Goal: Task Accomplishment & Management: Use online tool/utility

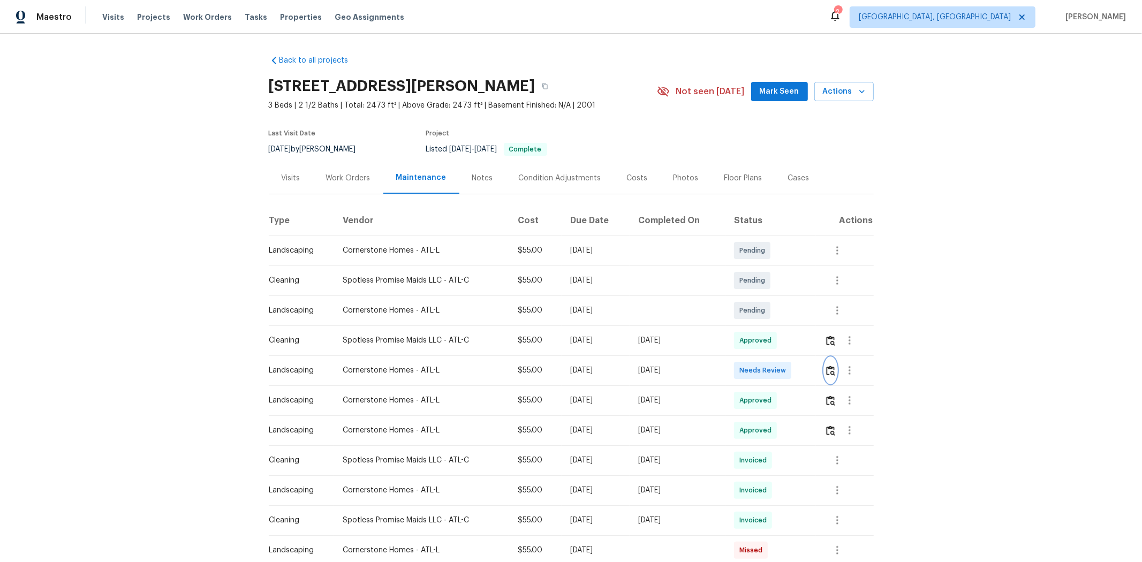
click at [812, 372] on img "button" at bounding box center [830, 371] width 9 height 10
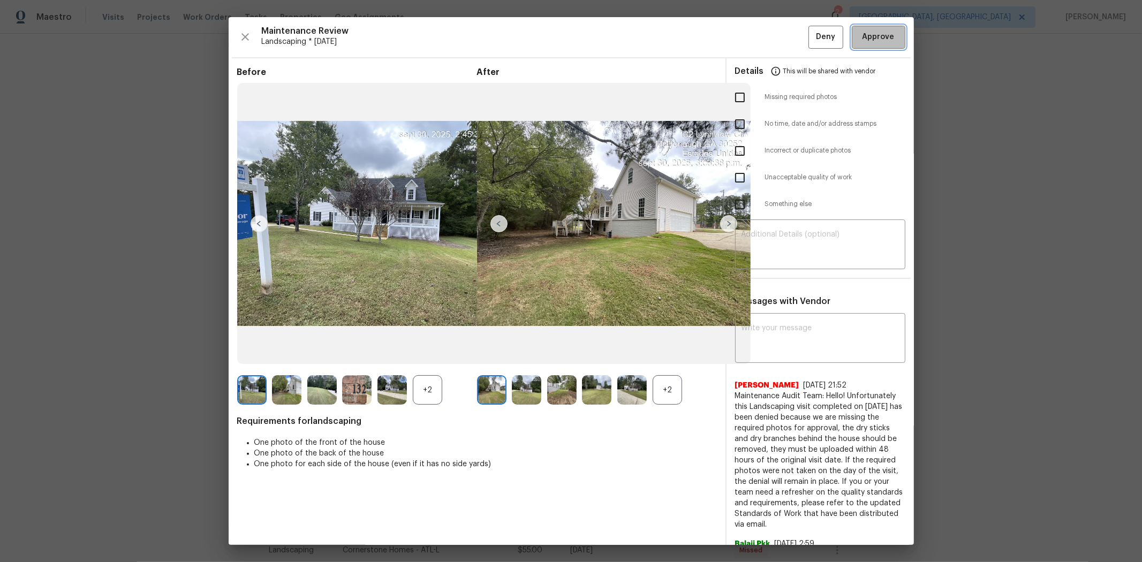
drag, startPoint x: 868, startPoint y: 35, endPoint x: 939, endPoint y: 2, distance: 78.4
click at [812, 35] on span "Approve" at bounding box center [879, 37] width 32 height 13
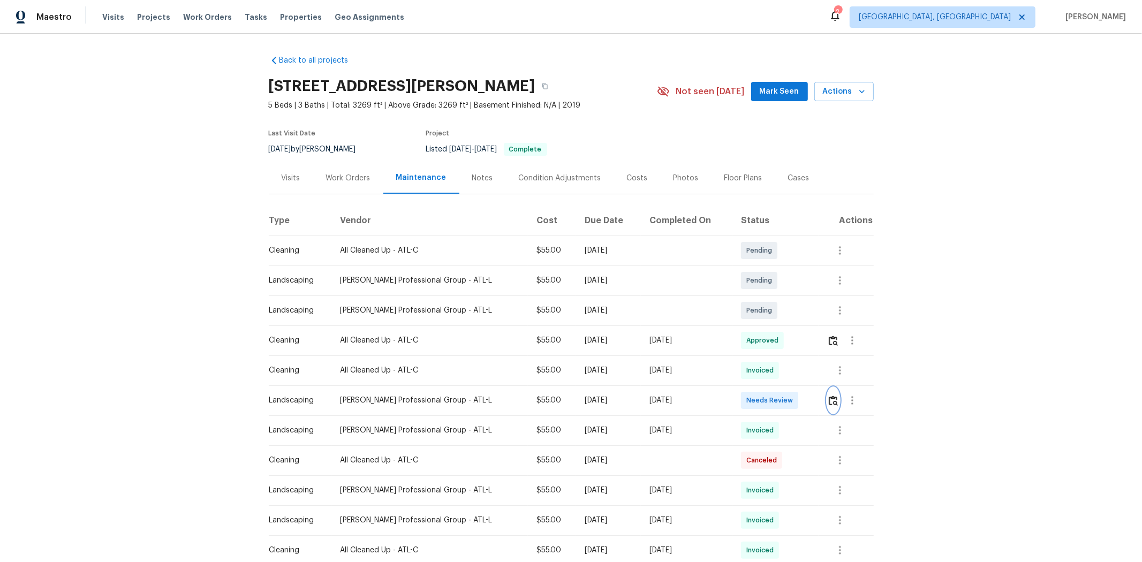
click at [812, 376] on img "button" at bounding box center [833, 401] width 9 height 10
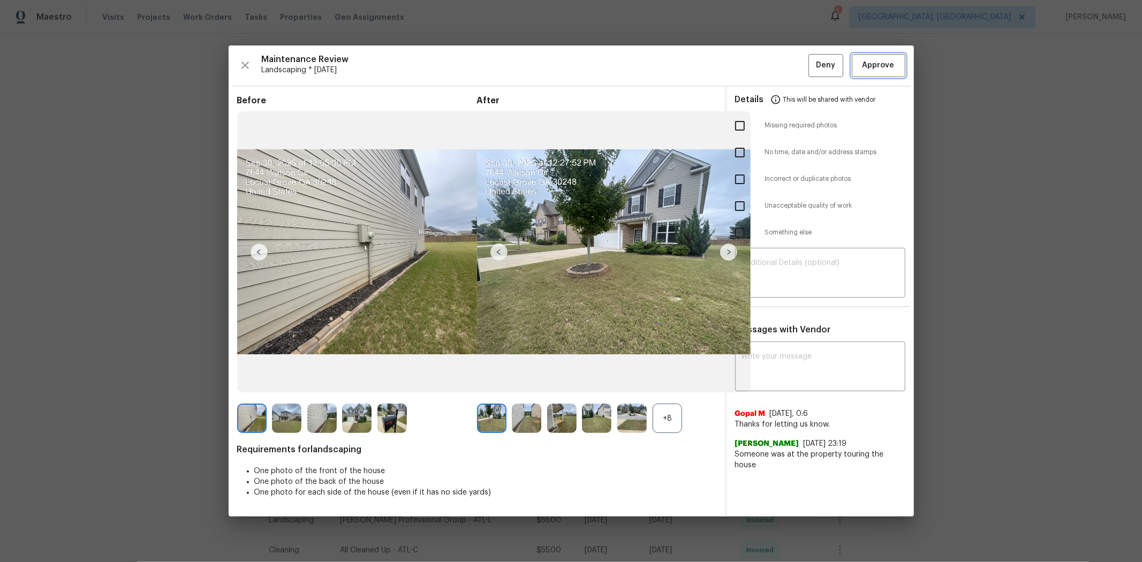
click at [812, 68] on span "Approve" at bounding box center [879, 65] width 32 height 13
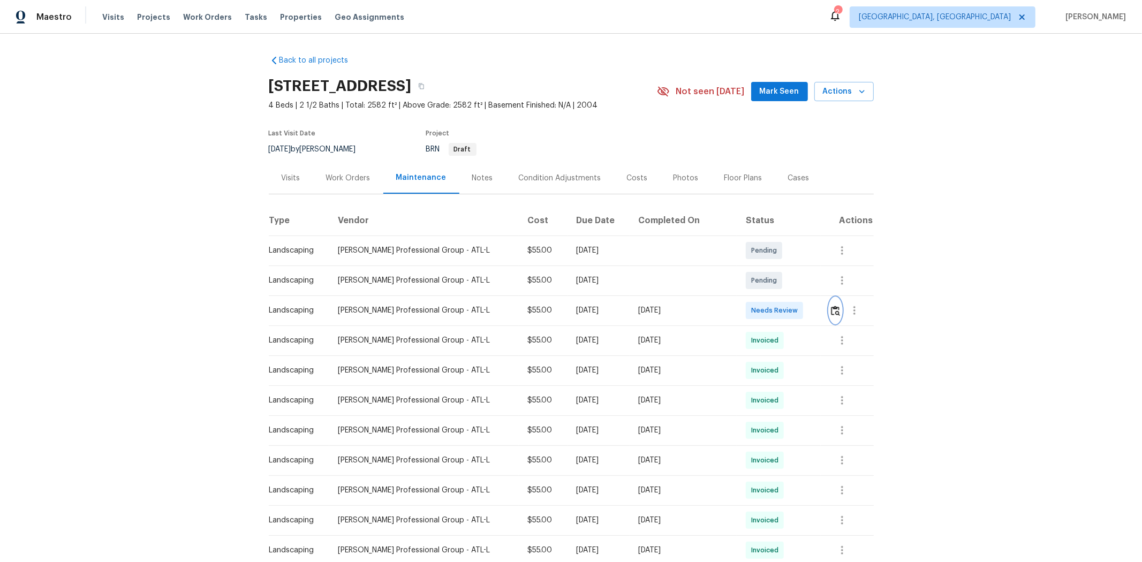
click at [812, 314] on img "button" at bounding box center [835, 311] width 9 height 10
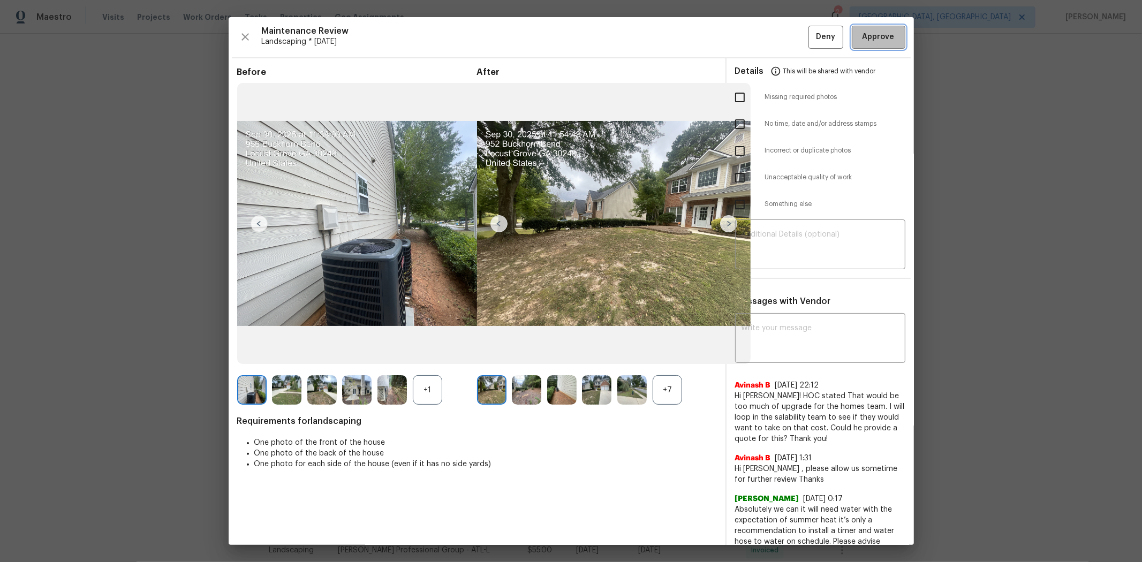
click at [812, 41] on span "Approve" at bounding box center [879, 37] width 32 height 13
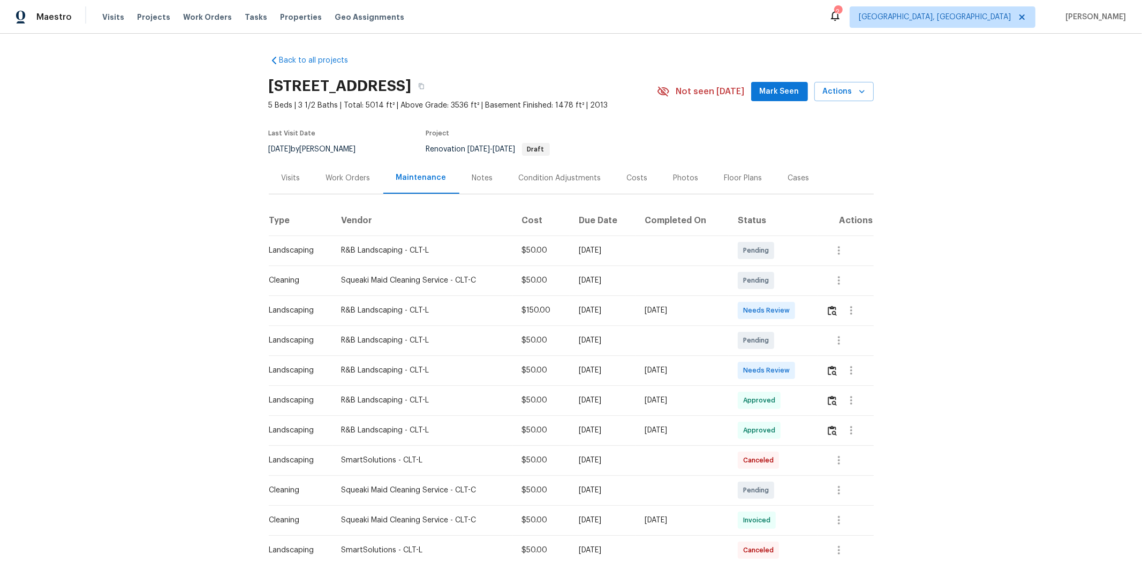
drag, startPoint x: 667, startPoint y: 371, endPoint x: 773, endPoint y: 372, distance: 105.5
click at [759, 371] on tr "Landscaping R&B Landscaping - CLT-L $50.00 Mon, Sep 29 2025 Tue, Sep 30 2025 Ne…" at bounding box center [571, 371] width 605 height 30
click at [802, 376] on td "Needs Review" at bounding box center [773, 371] width 88 height 30
click at [812, 367] on button "button" at bounding box center [852, 371] width 26 height 26
click at [812, 370] on div at bounding box center [571, 281] width 1142 height 562
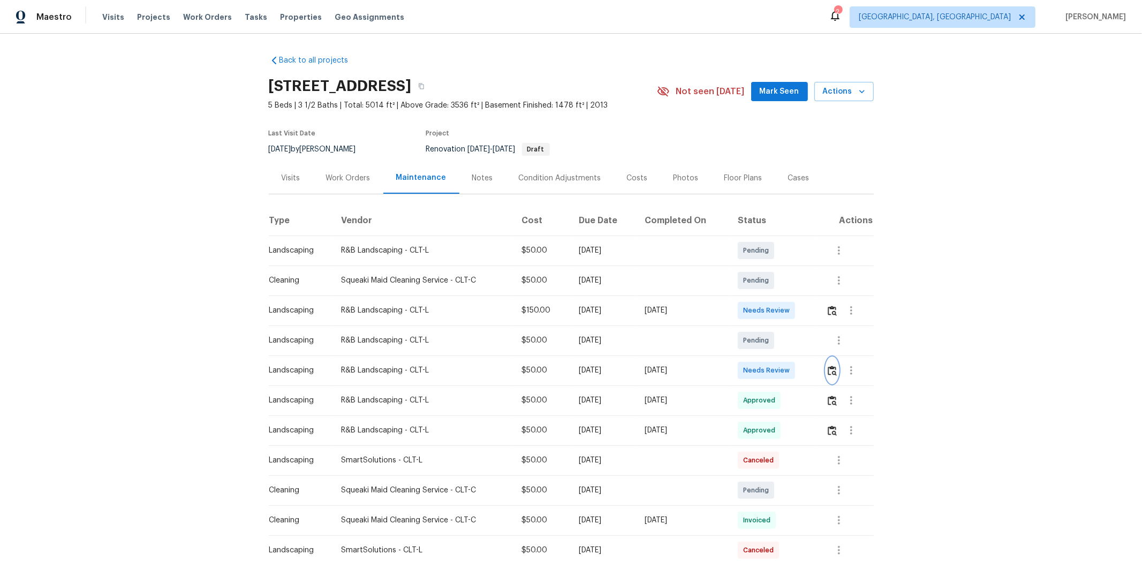
click at [812, 370] on img "button" at bounding box center [832, 371] width 9 height 10
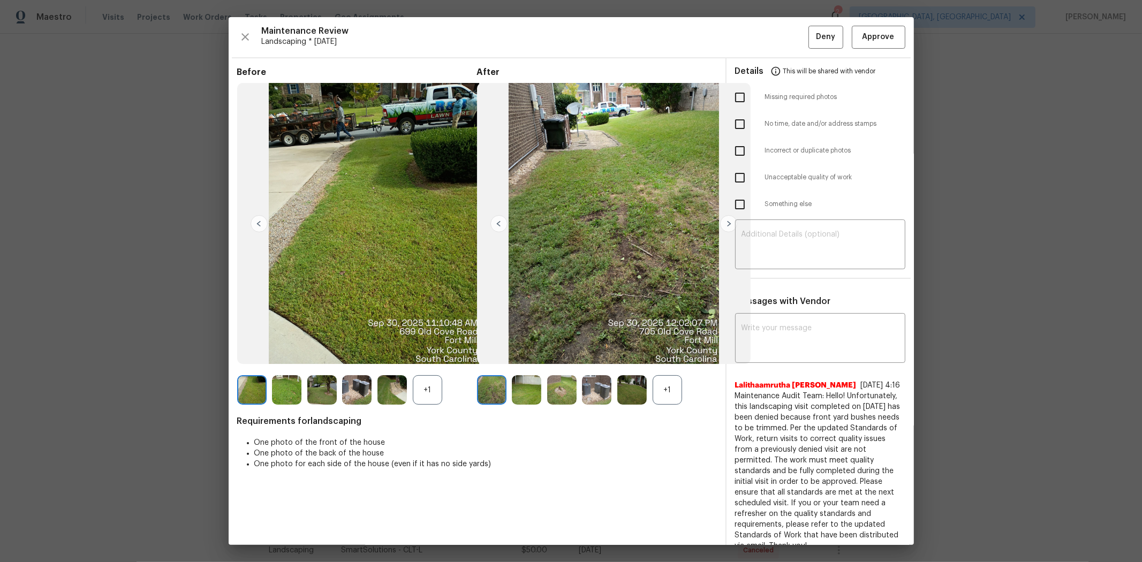
click at [666, 376] on div "+1" at bounding box center [667, 389] width 29 height 29
click at [520, 376] on img at bounding box center [526, 389] width 29 height 29
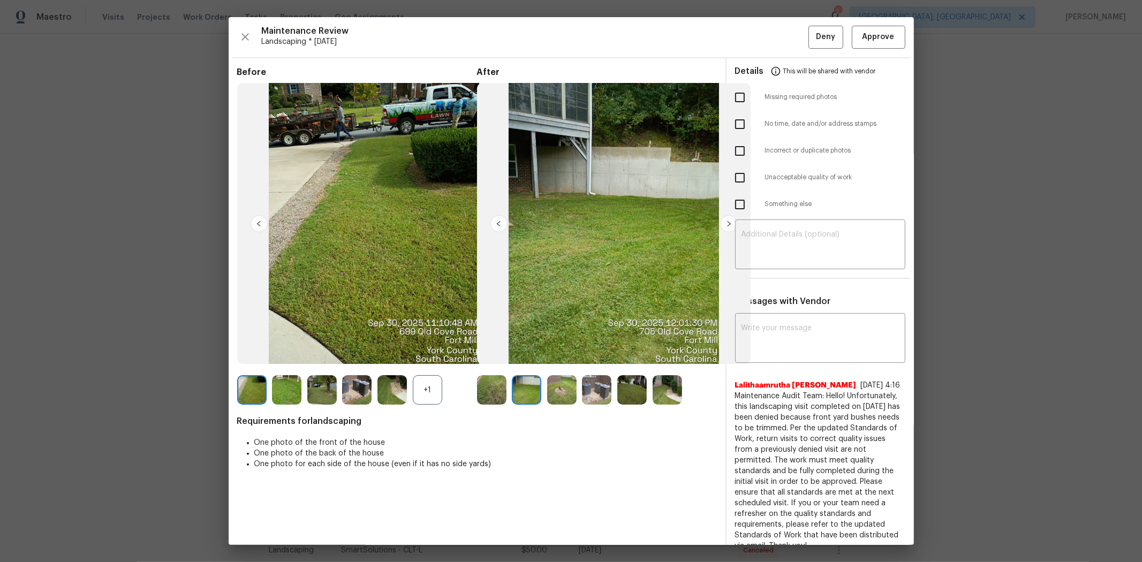
click at [428, 376] on div "+1" at bounding box center [427, 389] width 29 height 29
click at [492, 376] on img at bounding box center [491, 389] width 29 height 29
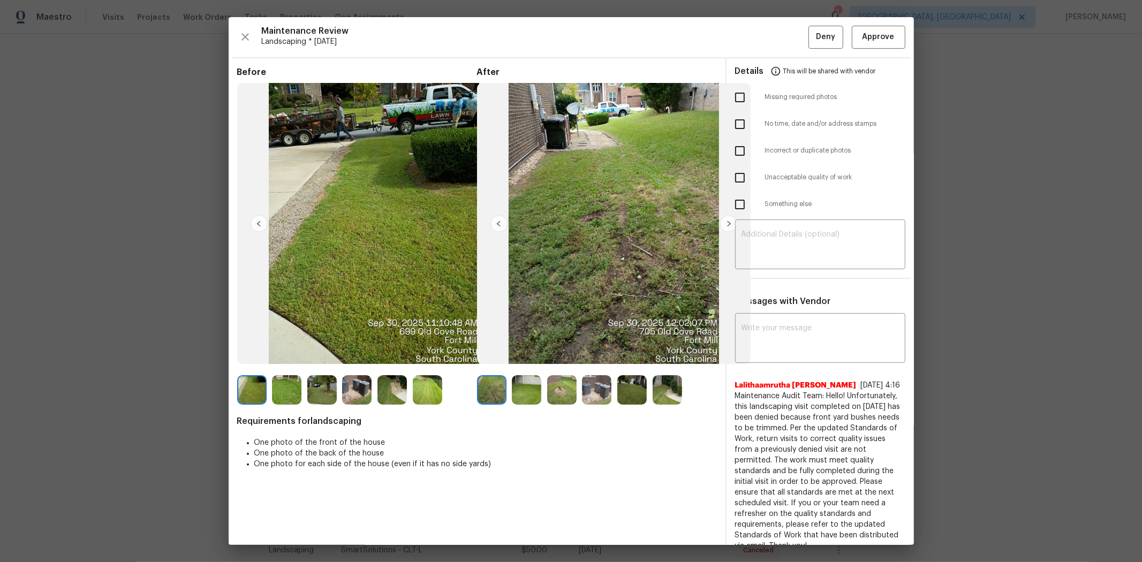
click at [520, 376] on img at bounding box center [526, 389] width 29 height 29
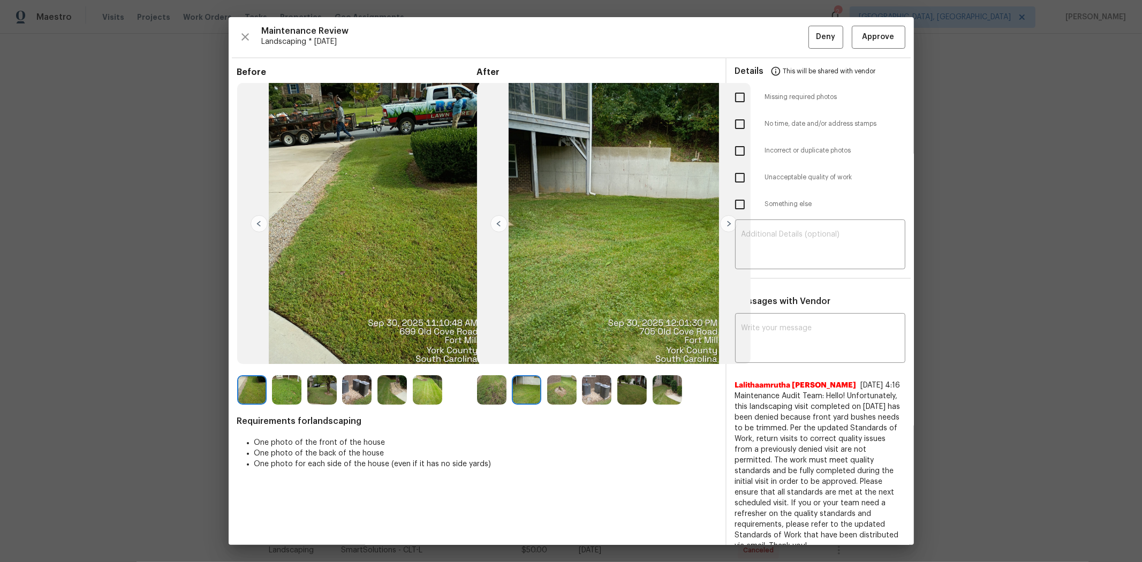
click at [569, 376] on img at bounding box center [561, 389] width 29 height 29
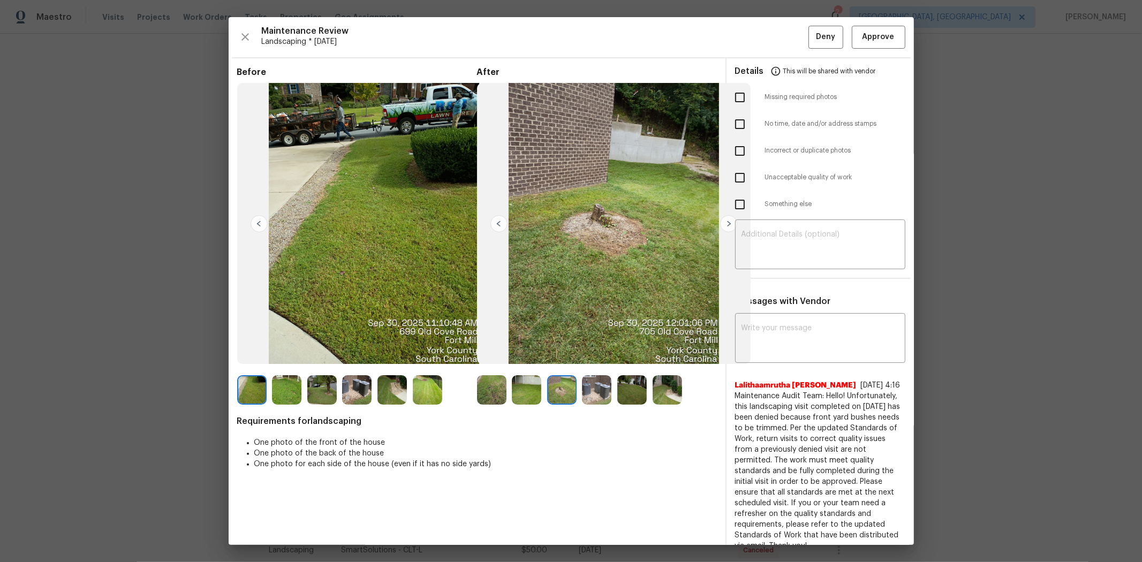
click at [596, 376] on img at bounding box center [596, 389] width 29 height 29
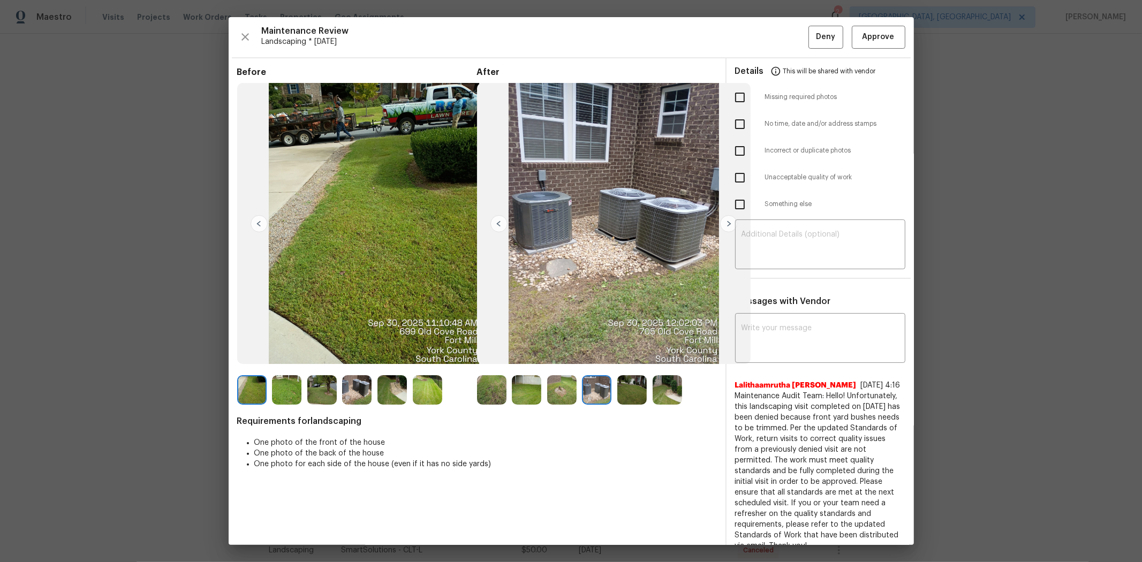
click at [635, 376] on img at bounding box center [632, 389] width 29 height 29
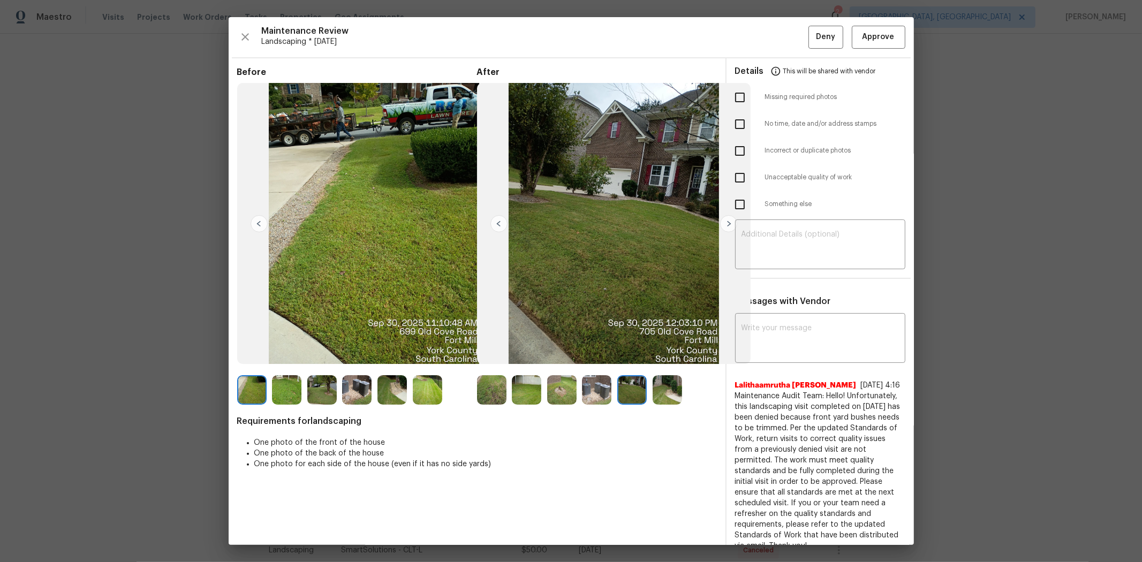
click at [665, 376] on img at bounding box center [667, 389] width 29 height 29
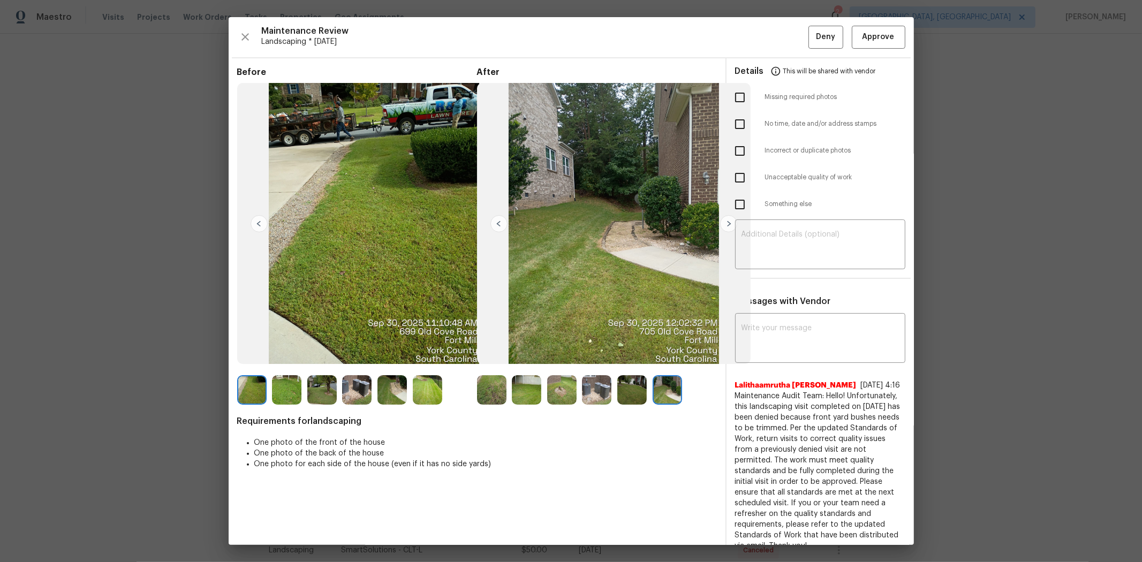
click at [425, 376] on img at bounding box center [427, 389] width 29 height 29
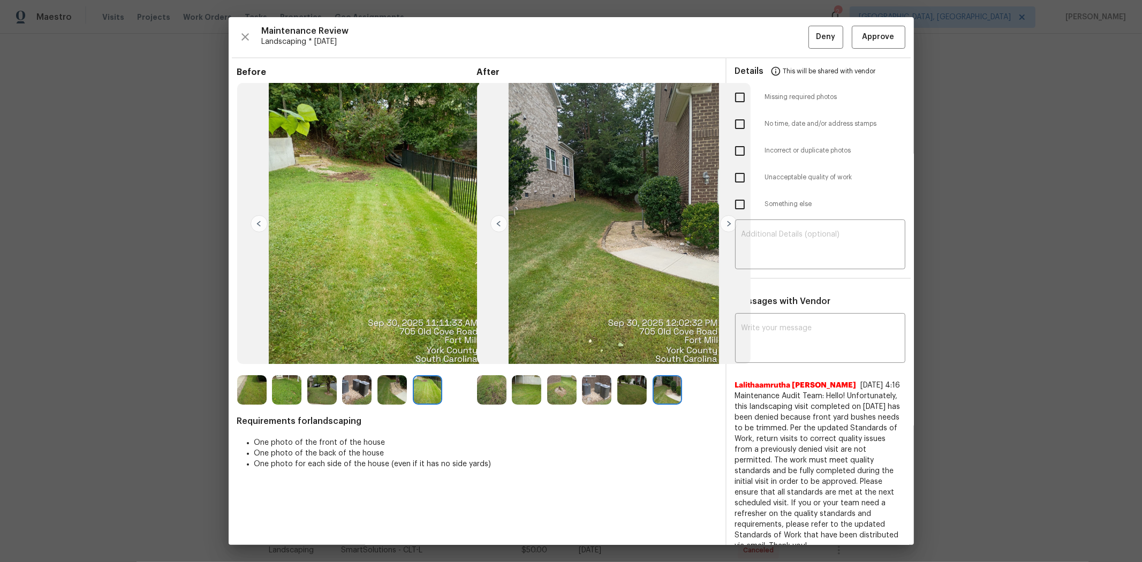
click at [395, 376] on img at bounding box center [392, 389] width 29 height 29
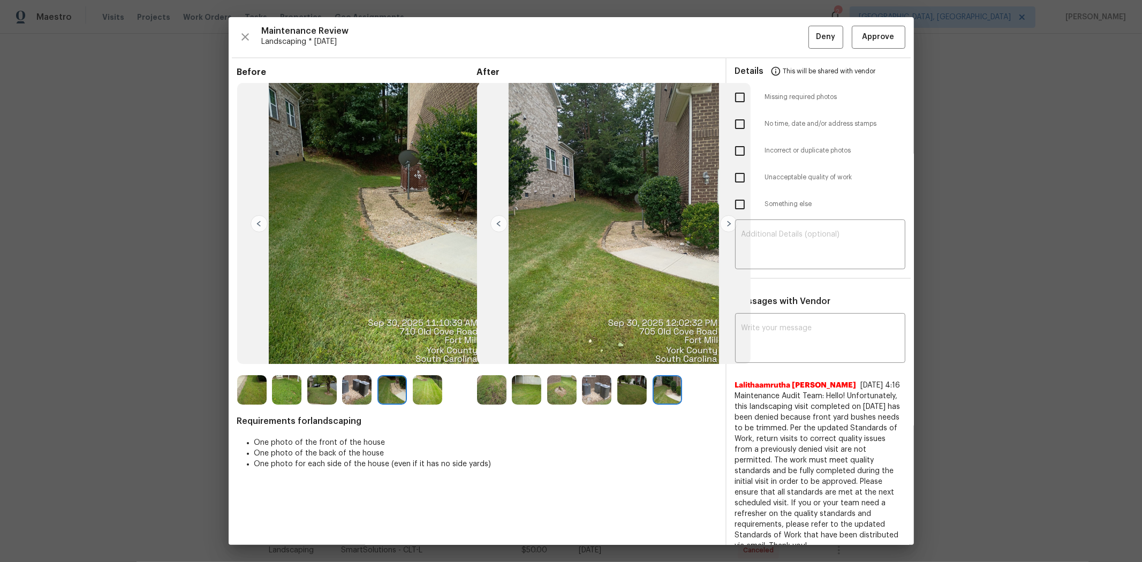
click at [360, 376] on img at bounding box center [356, 389] width 29 height 29
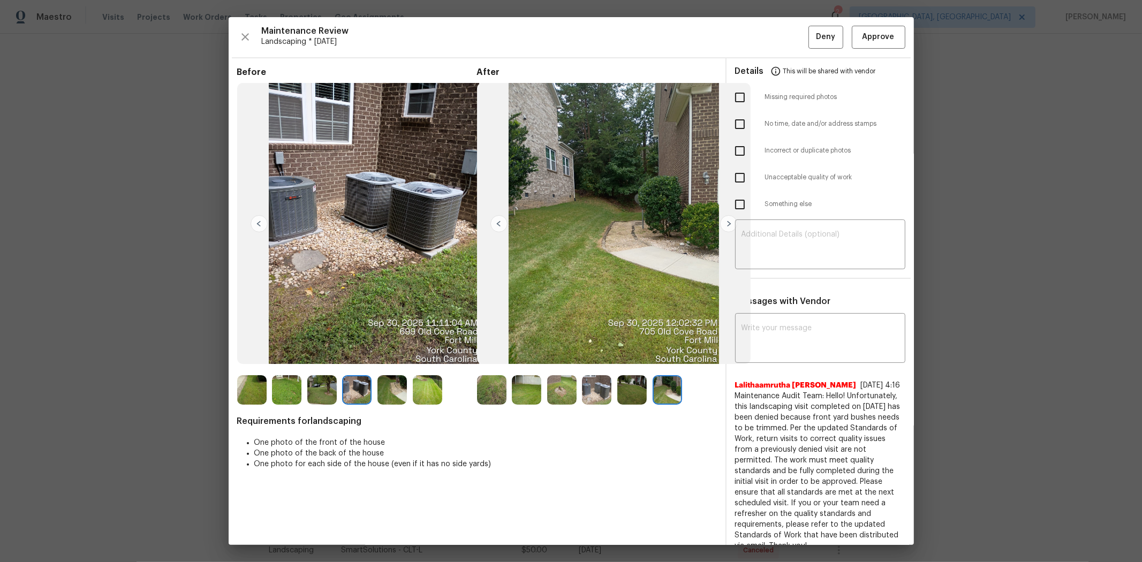
click at [306, 376] on div at bounding box center [289, 389] width 35 height 29
click at [314, 376] on img at bounding box center [321, 389] width 29 height 29
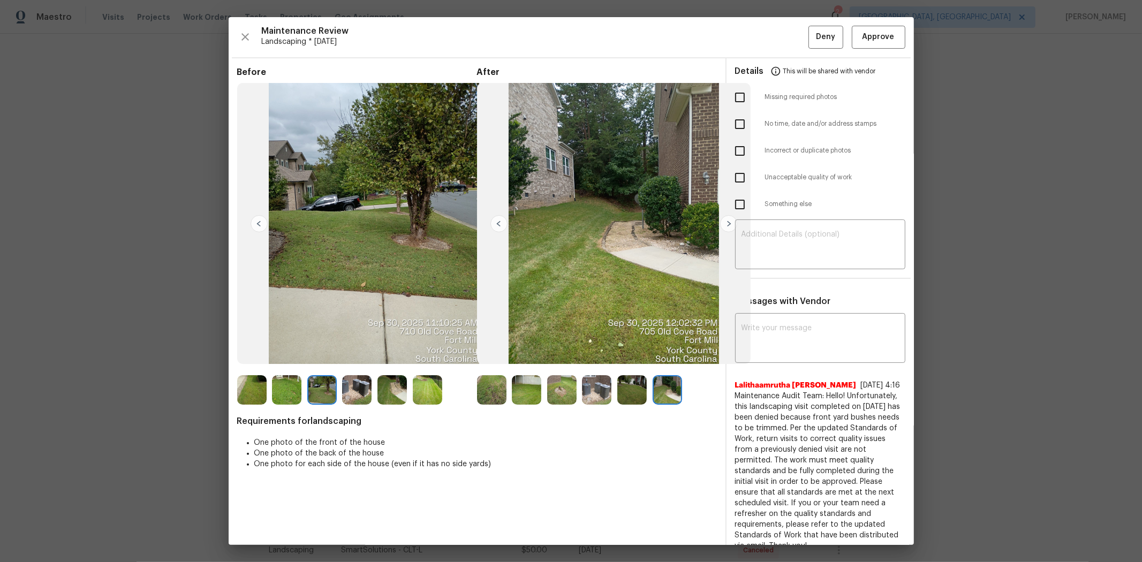
click at [292, 376] on img at bounding box center [286, 389] width 29 height 29
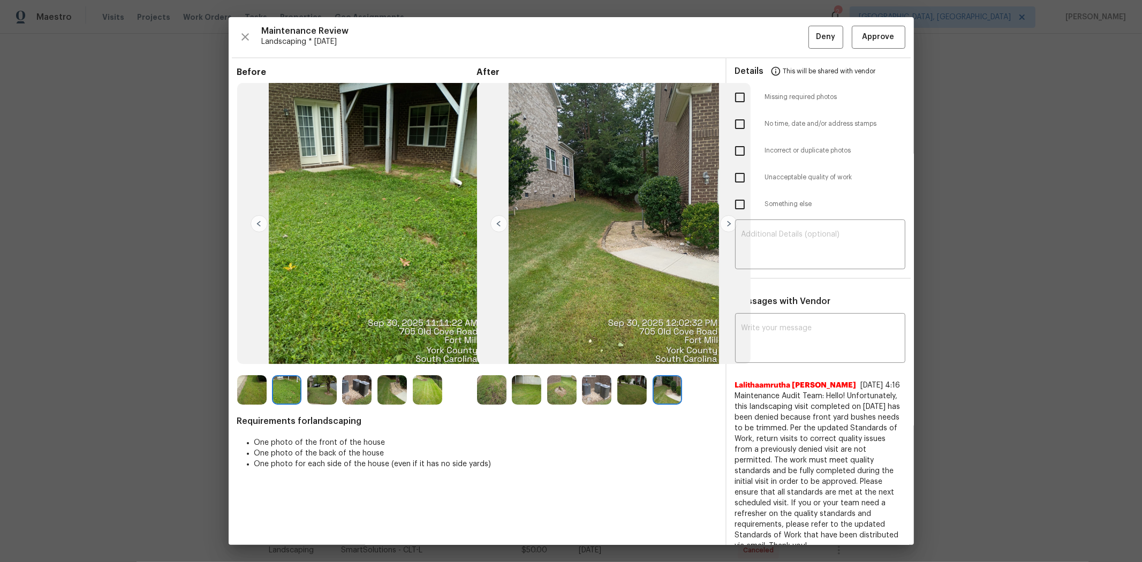
click at [253, 376] on img at bounding box center [251, 389] width 29 height 29
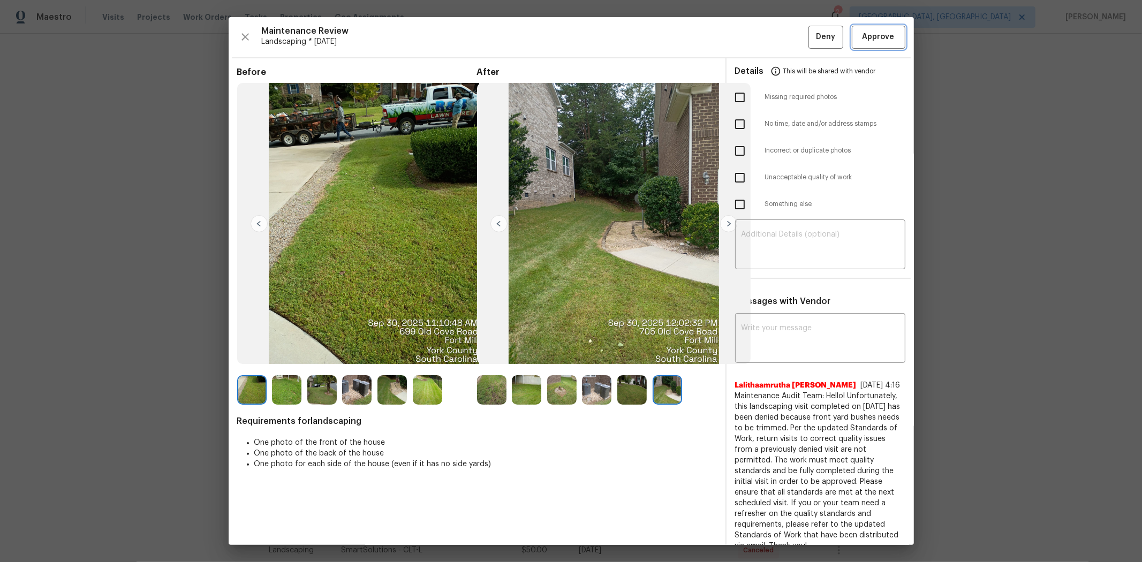
click at [812, 45] on button "Approve" at bounding box center [879, 37] width 54 height 23
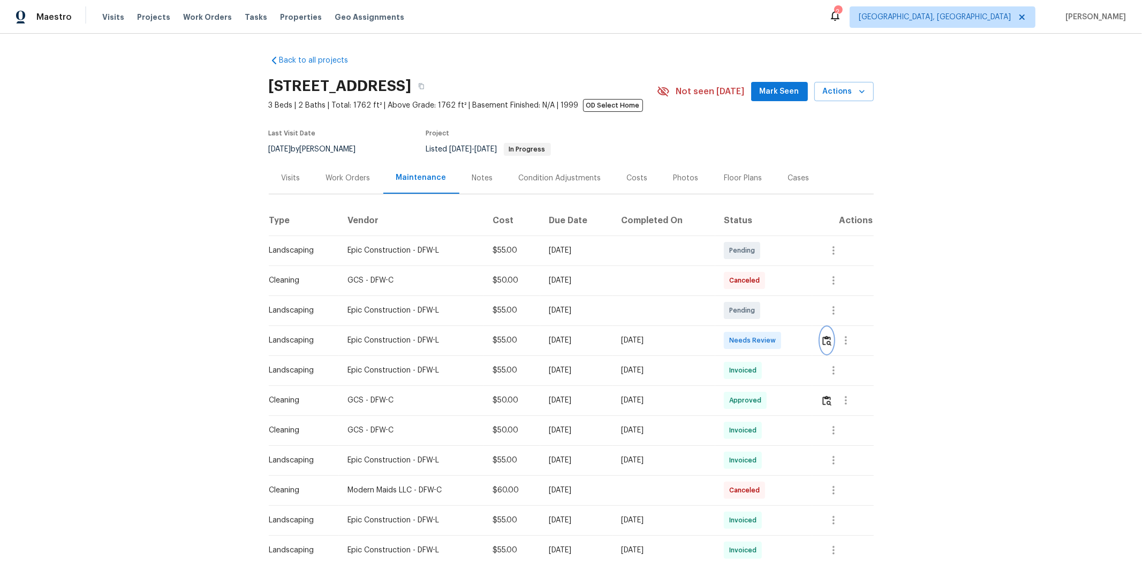
click at [812, 340] on img "button" at bounding box center [827, 341] width 9 height 10
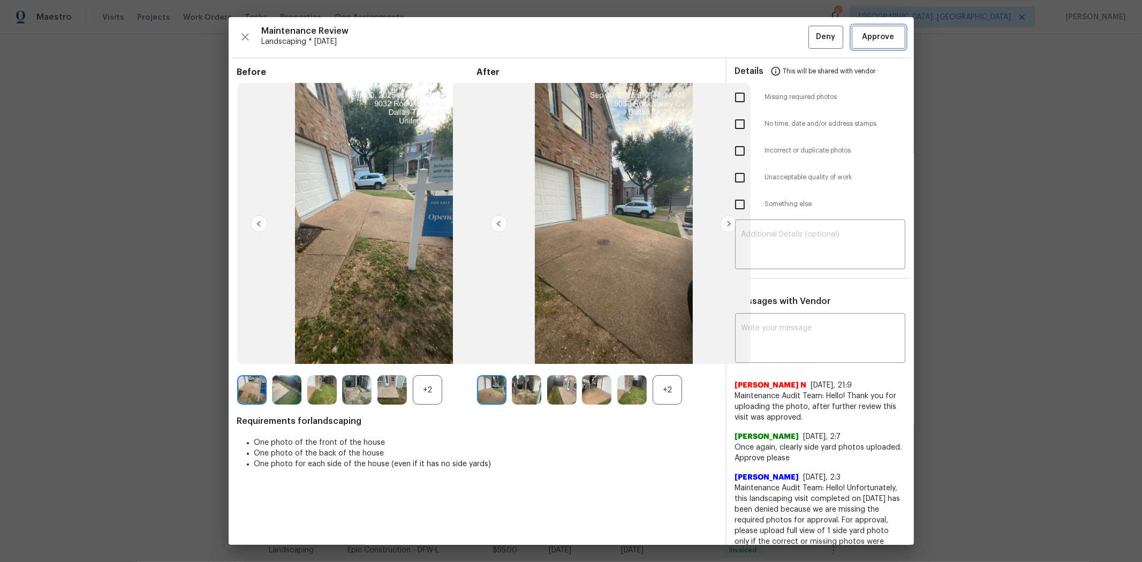
click at [812, 39] on span "Approve" at bounding box center [879, 37] width 32 height 13
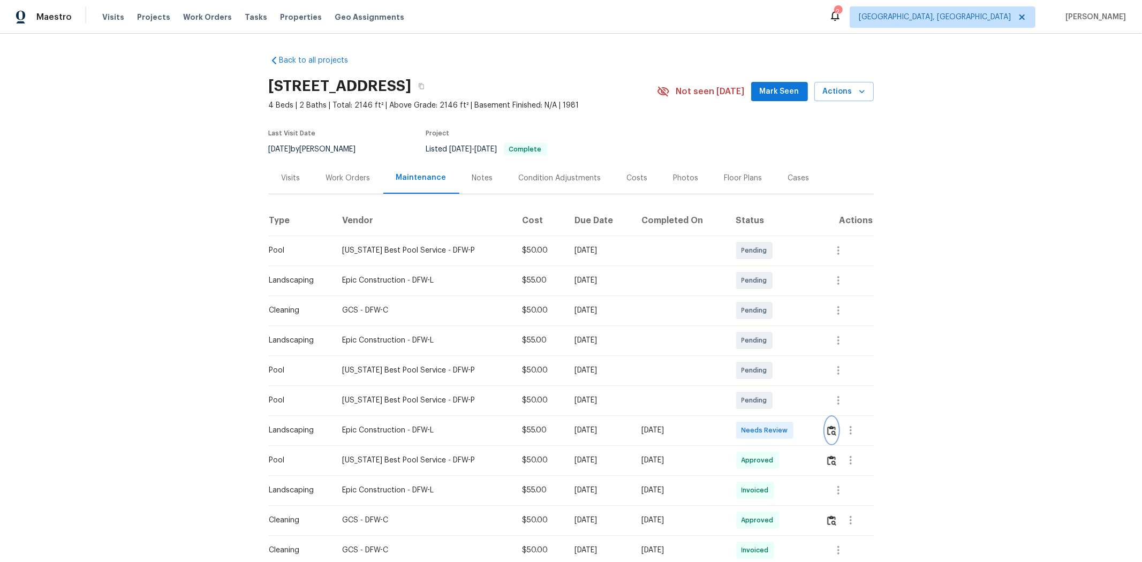
click at [812, 376] on img "button" at bounding box center [831, 431] width 9 height 10
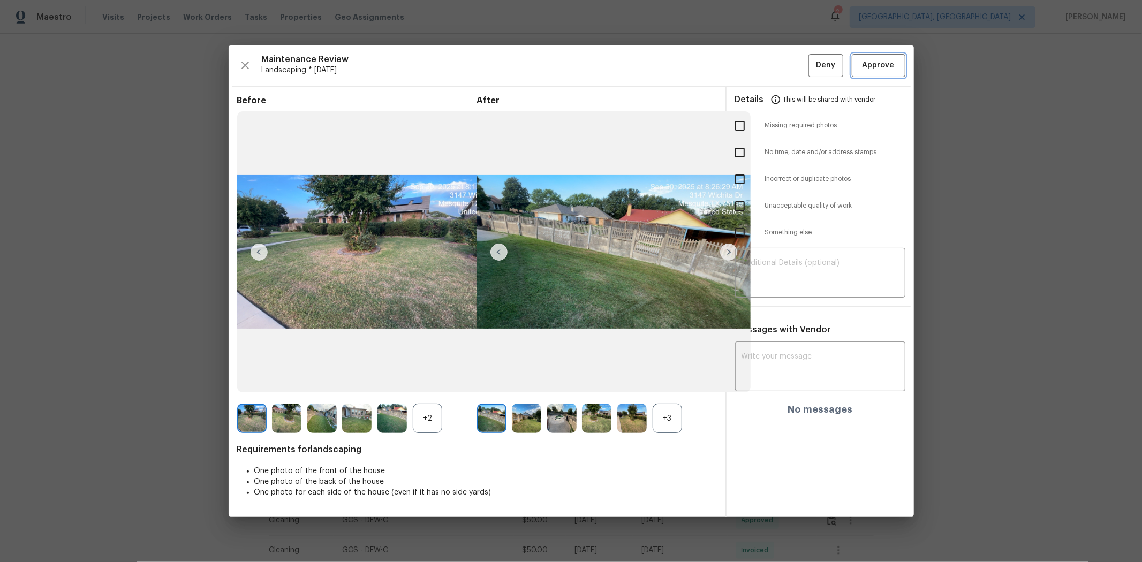
click at [812, 62] on span "Approve" at bounding box center [879, 65] width 32 height 13
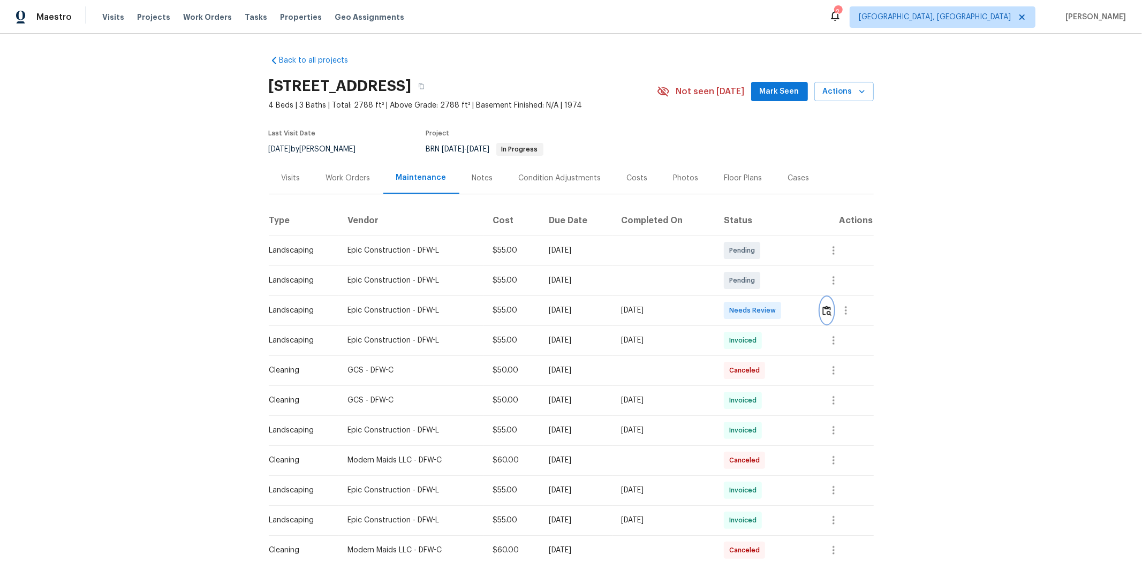
click at [812, 311] on img "button" at bounding box center [827, 311] width 9 height 10
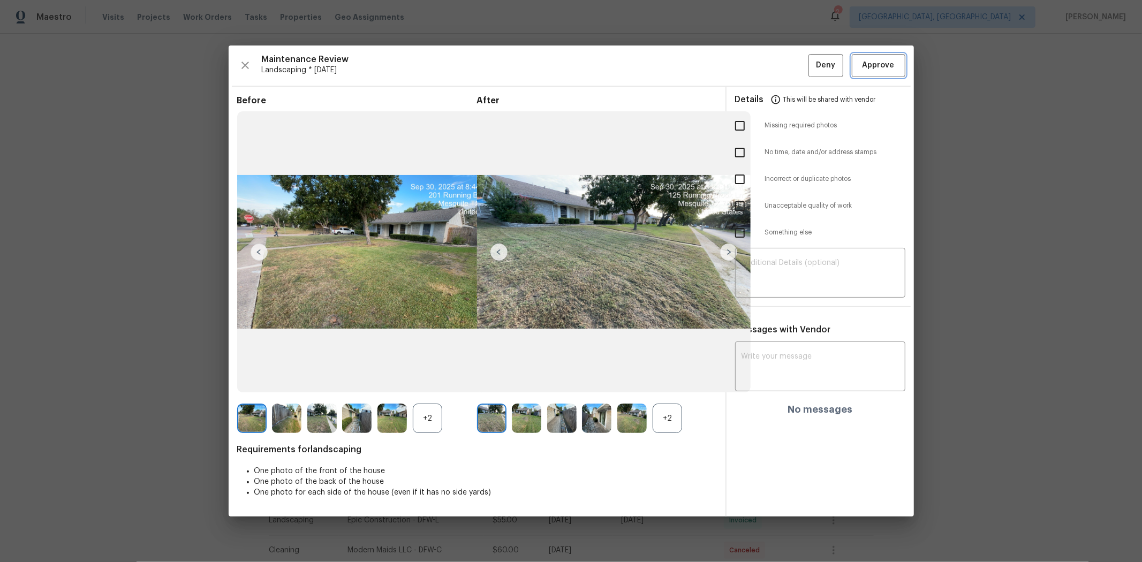
click at [812, 63] on span "Approve" at bounding box center [879, 65] width 32 height 13
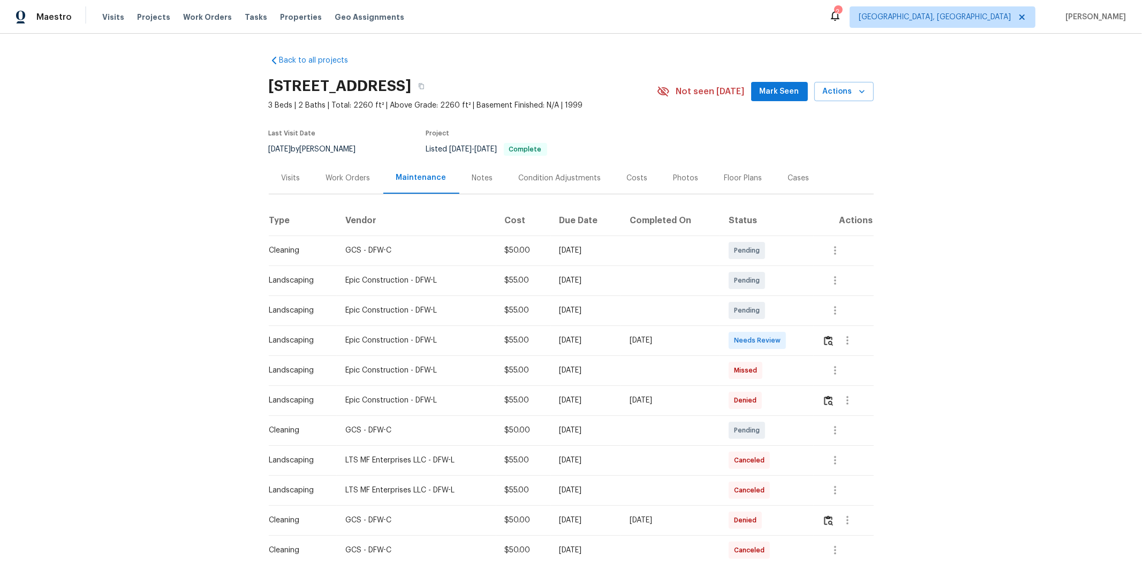
click at [812, 342] on td at bounding box center [843, 341] width 59 height 30
click at [812, 339] on img "button" at bounding box center [828, 341] width 9 height 10
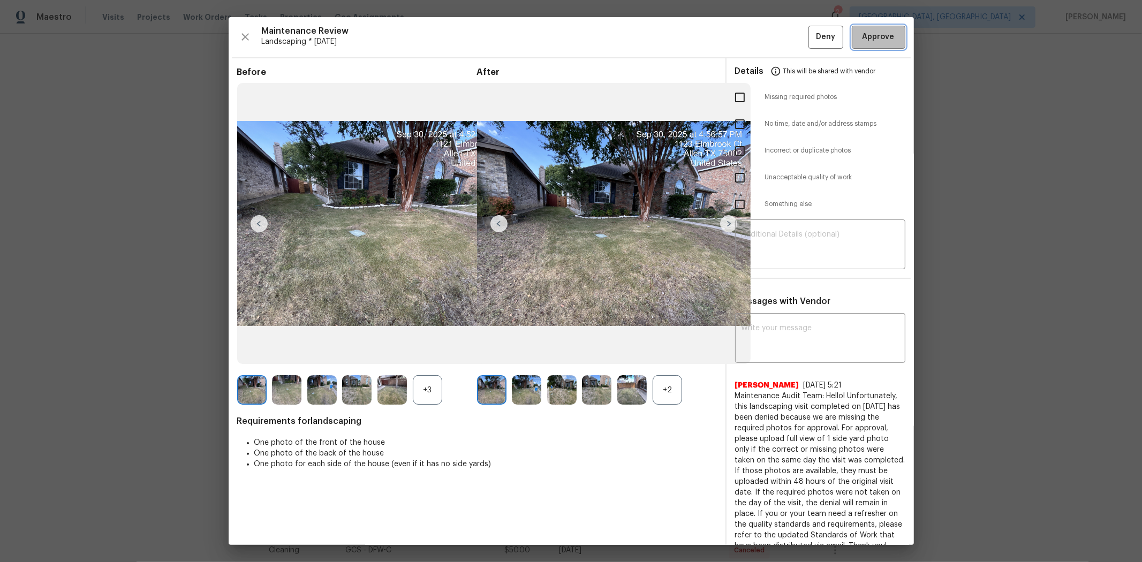
click at [812, 33] on span "Approve" at bounding box center [879, 37] width 32 height 13
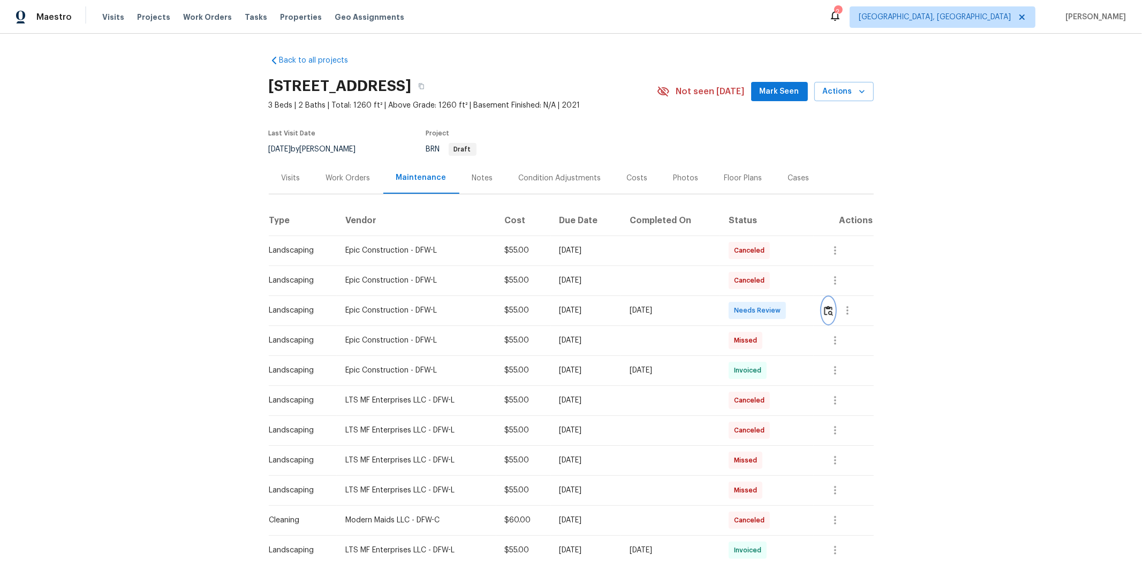
click at [812, 307] on img "button" at bounding box center [828, 311] width 9 height 10
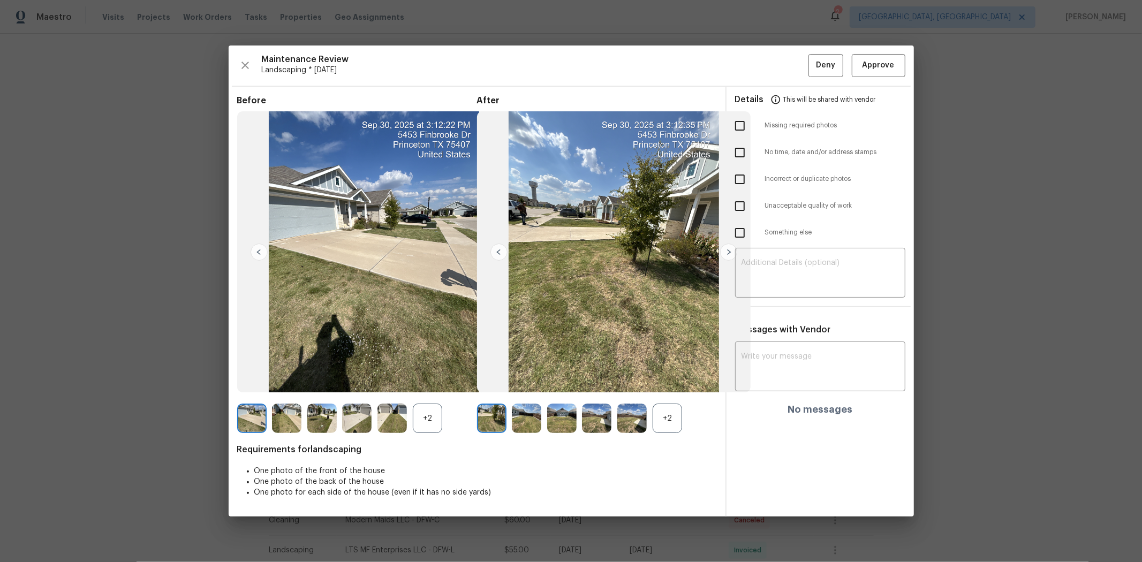
drag, startPoint x: 741, startPoint y: 125, endPoint x: 747, endPoint y: 143, distance: 18.6
click at [742, 125] on input "checkbox" at bounding box center [740, 126] width 22 height 22
checkbox input "true"
click at [800, 267] on textarea at bounding box center [820, 274] width 157 height 30
paste textarea "Maintenance Audit Team: Hello! Unfortunately, this landscaping visit completed …"
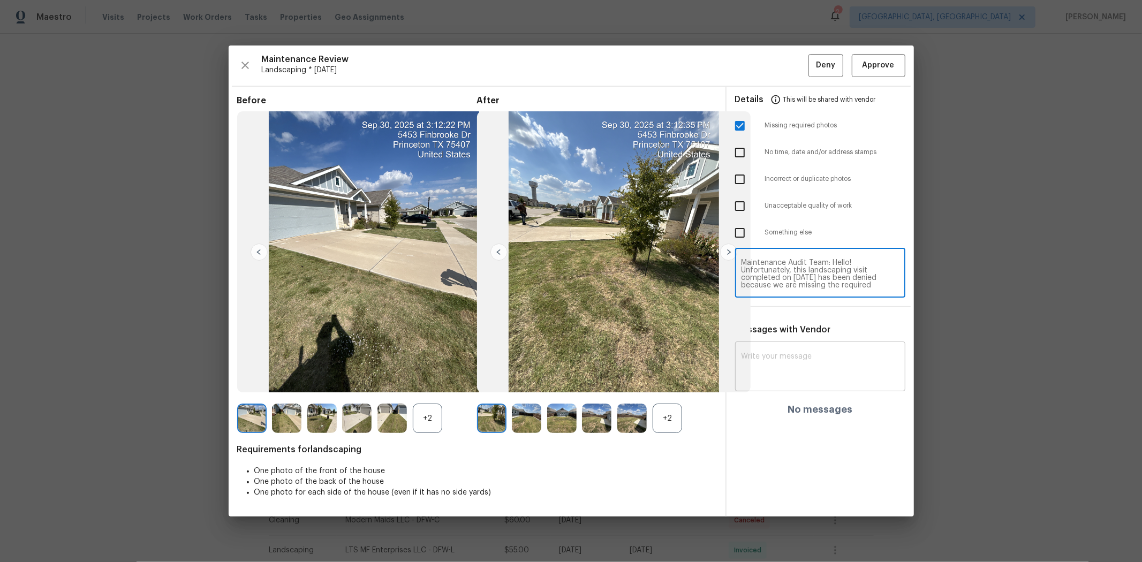
type textarea "Maintenance Audit Team: Hello! Unfortunately, this landscaping visit completed …"
click at [812, 356] on textarea at bounding box center [820, 368] width 157 height 30
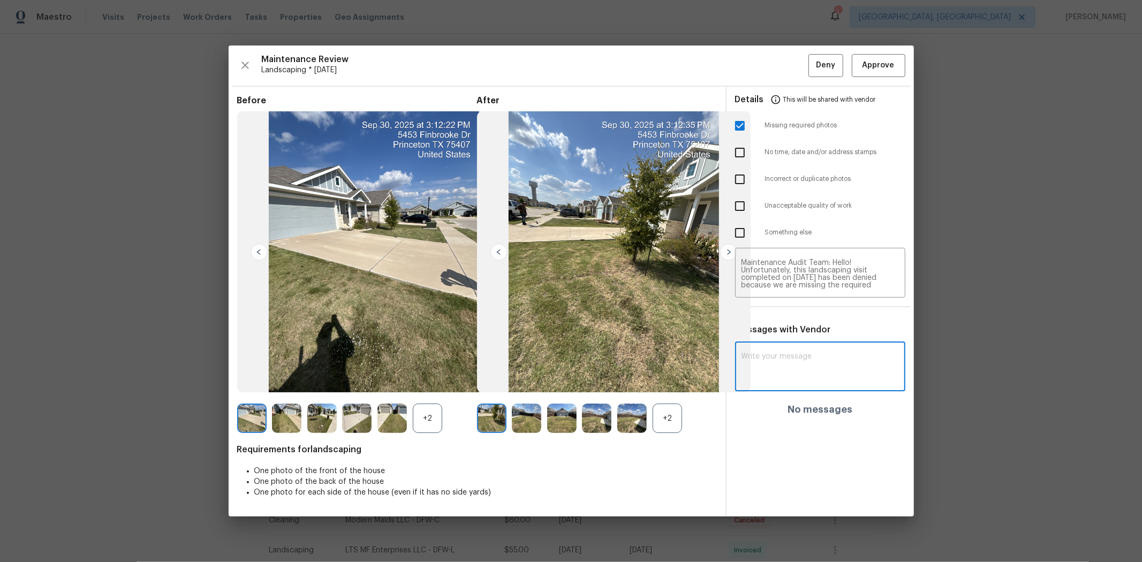
paste textarea "Maintenance Audit Team: Hello! Unfortunately, this landscaping visit completed …"
type textarea "Maintenance Audit Team: Hello! Unfortunately, this landscaping visit completed …"
click at [812, 367] on button "Post" at bounding box center [882, 372] width 34 height 20
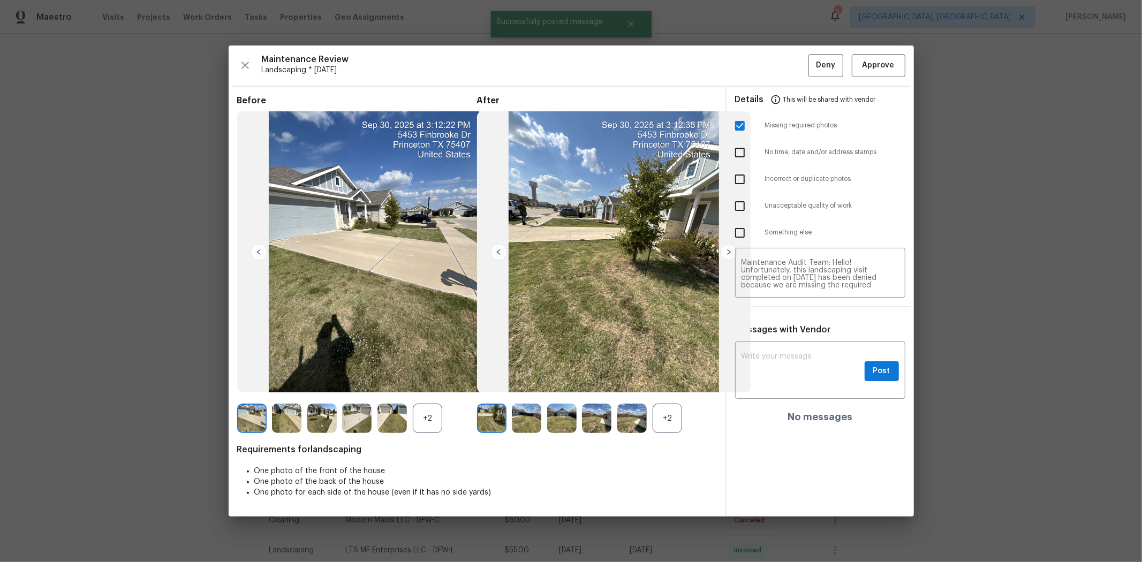
click at [812, 87] on span "This will be shared with vendor" at bounding box center [830, 100] width 93 height 26
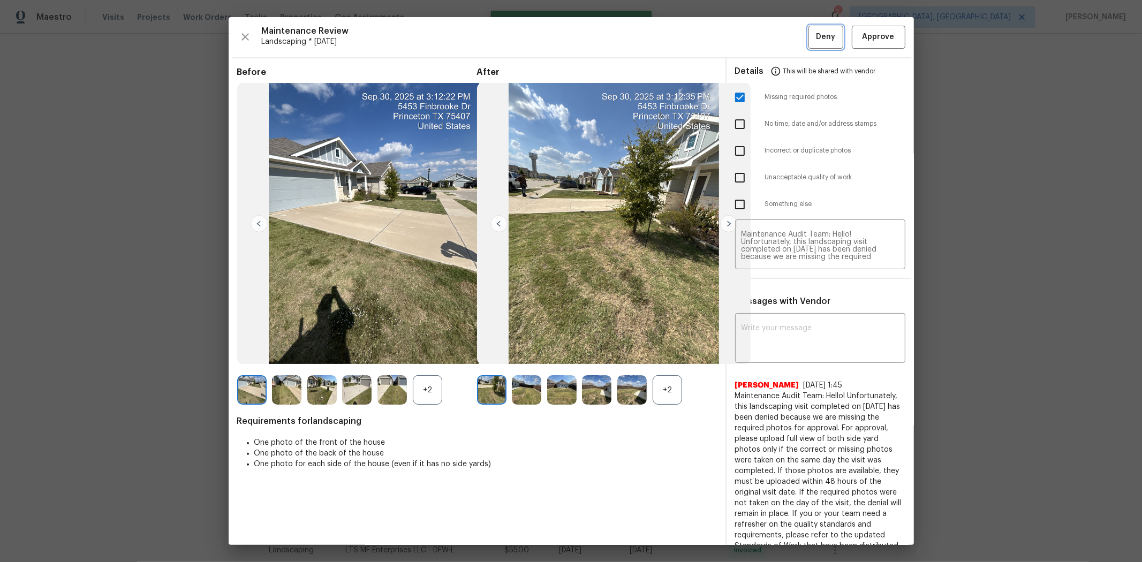
click at [812, 33] on span "Deny" at bounding box center [825, 37] width 19 height 13
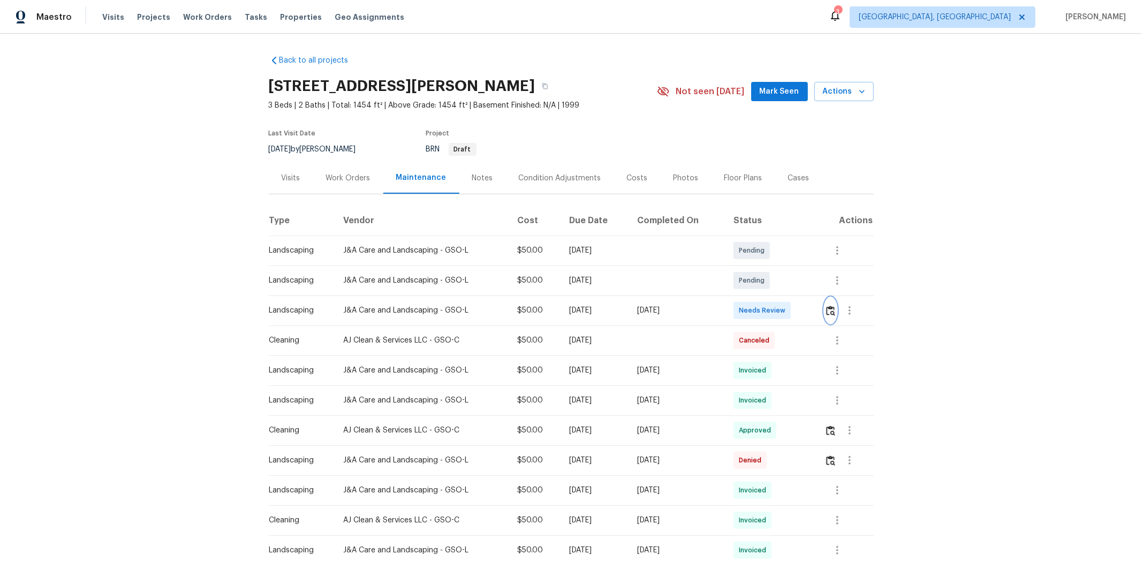
click at [812, 312] on img "button" at bounding box center [830, 311] width 9 height 10
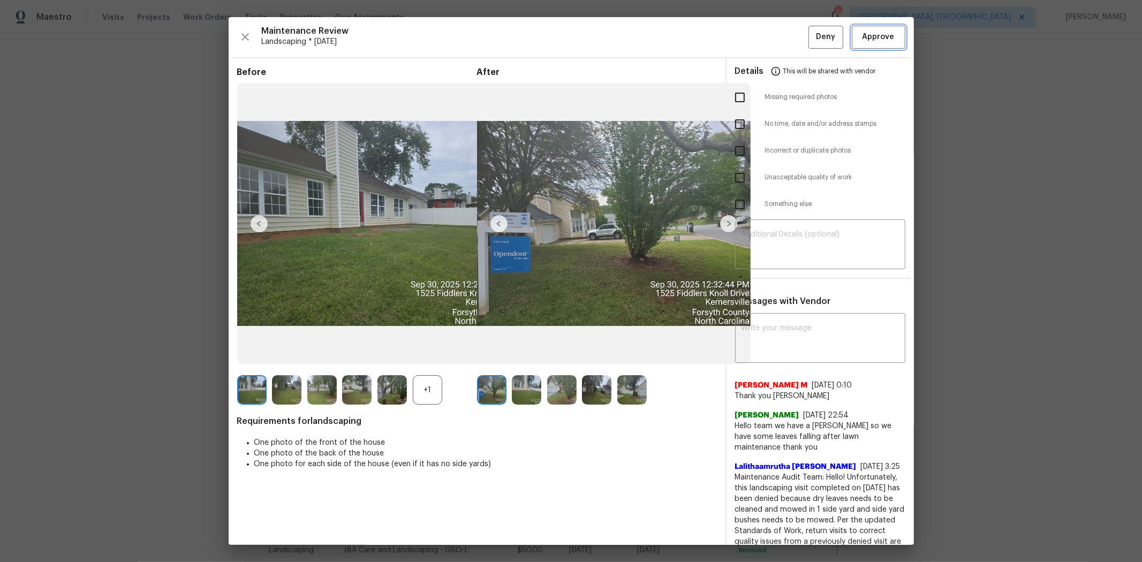
click at [812, 41] on span "Approve" at bounding box center [879, 37] width 32 height 13
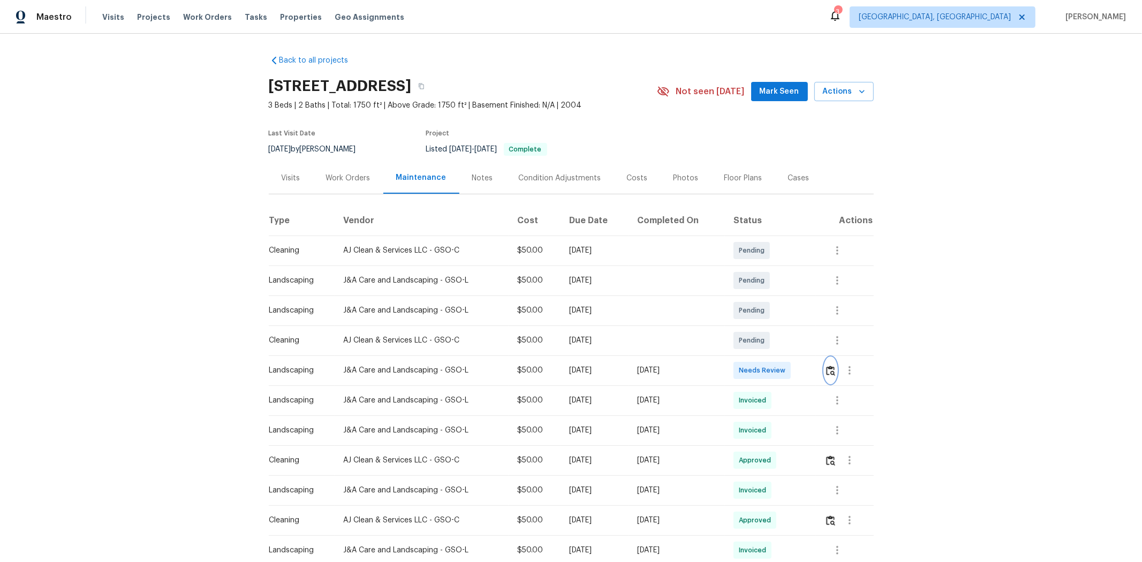
click at [812, 374] on img "button" at bounding box center [830, 371] width 9 height 10
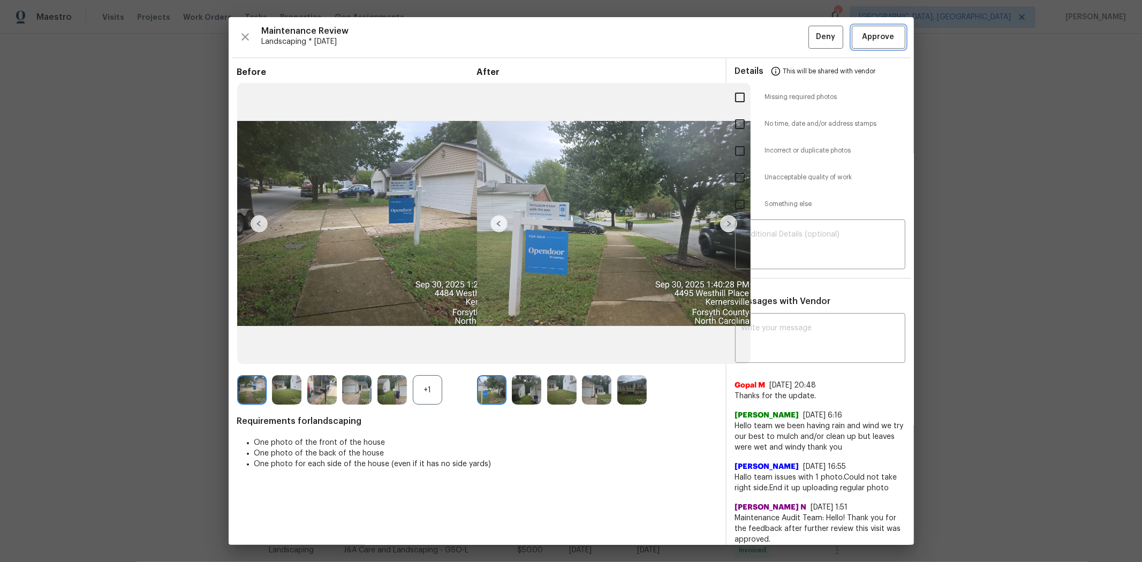
drag, startPoint x: 865, startPoint y: 35, endPoint x: 838, endPoint y: 47, distance: 29.5
click at [812, 35] on span "Approve" at bounding box center [879, 37] width 32 height 13
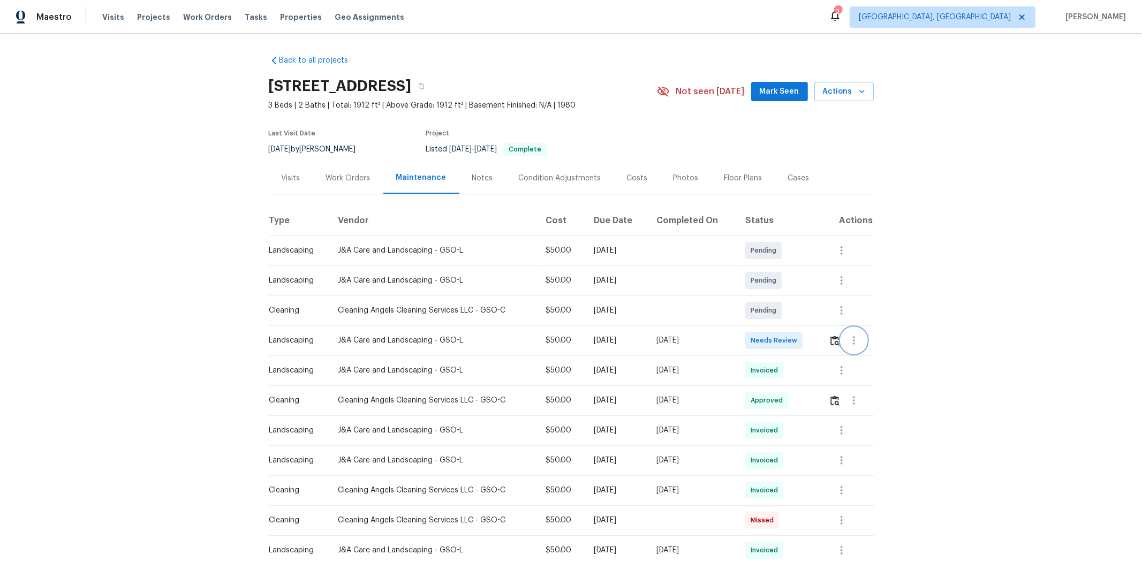
click at [812, 340] on button "button" at bounding box center [854, 341] width 26 height 26
click at [812, 343] on div at bounding box center [571, 281] width 1142 height 562
click at [812, 340] on img "button" at bounding box center [835, 341] width 9 height 10
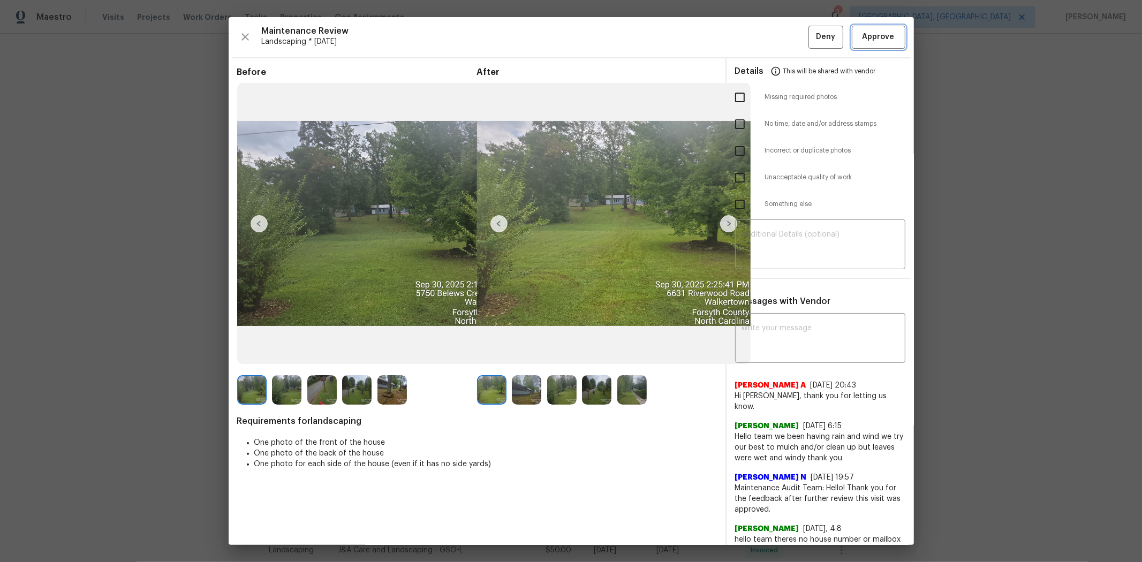
click at [812, 38] on span "Approve" at bounding box center [879, 37] width 32 height 13
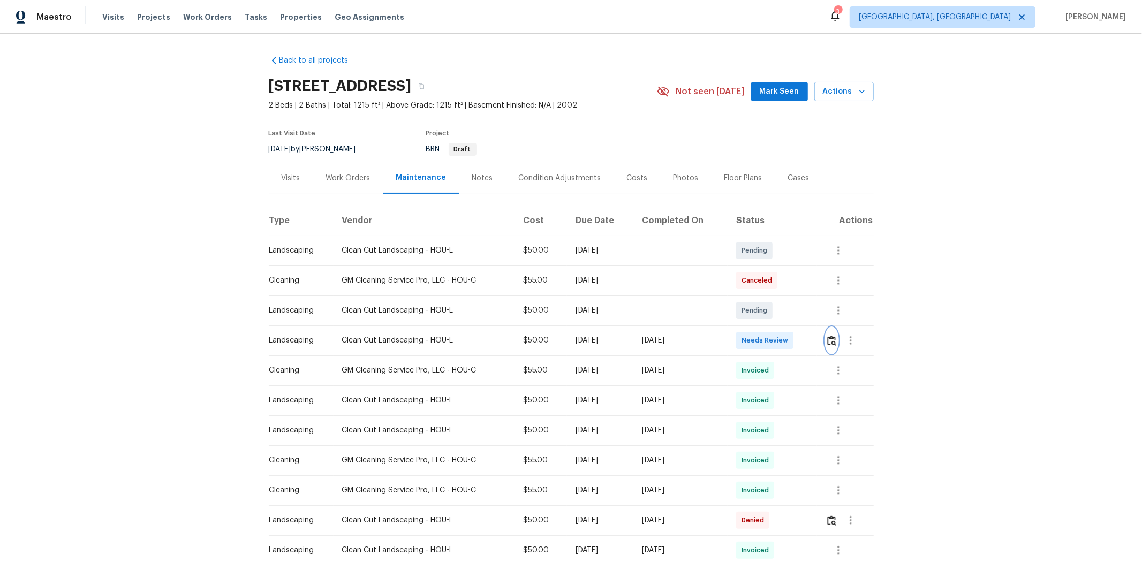
click at [812, 342] on img "button" at bounding box center [831, 341] width 9 height 10
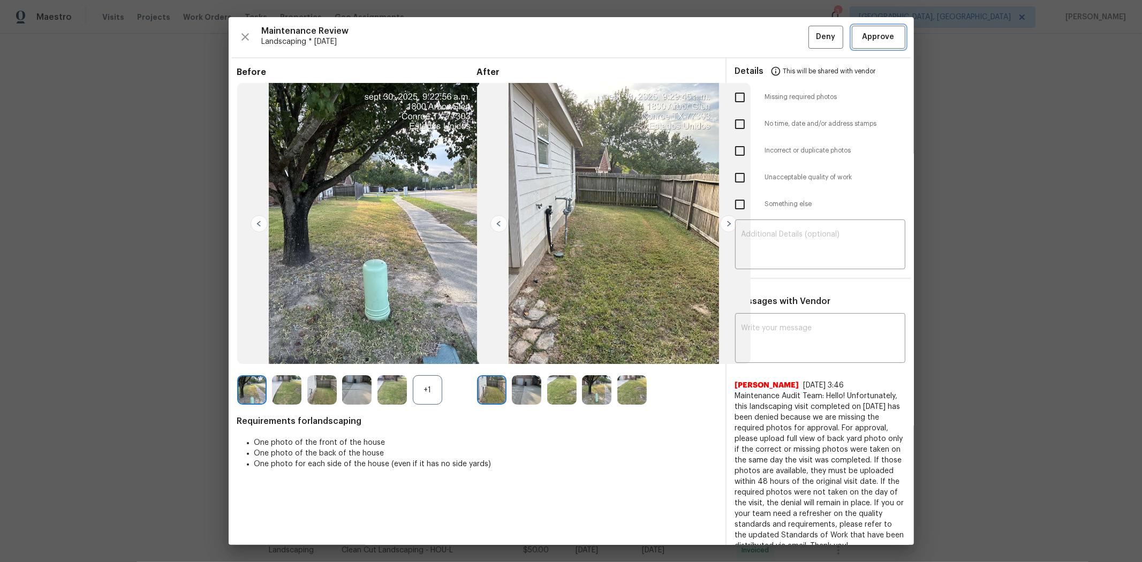
click at [812, 27] on button "Approve" at bounding box center [879, 37] width 54 height 23
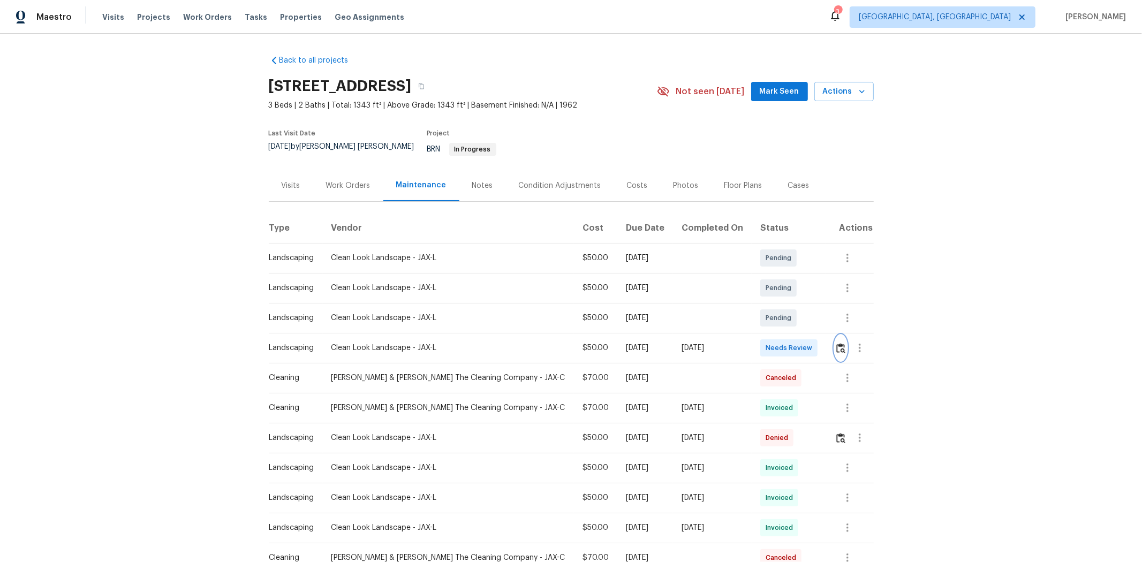
click at [812, 343] on img "button" at bounding box center [841, 348] width 9 height 10
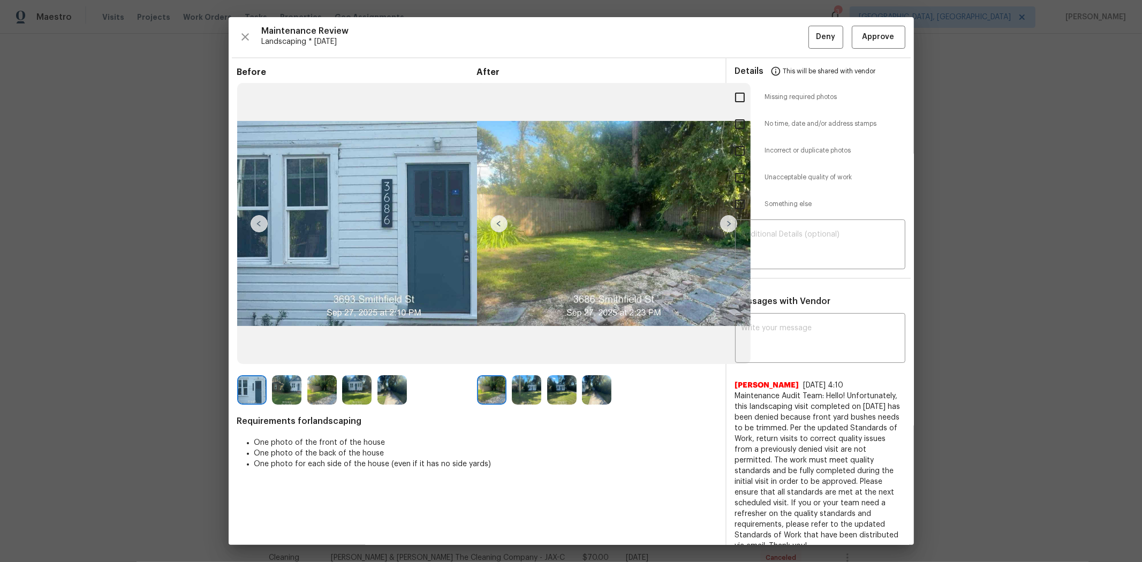
click at [812, 25] on div "Maintenance Review Landscaping * Fri, Sep 26 Deny Approve Before After Requirem…" at bounding box center [572, 281] width 686 height 528
click at [812, 35] on span "Approve" at bounding box center [879, 37] width 32 height 13
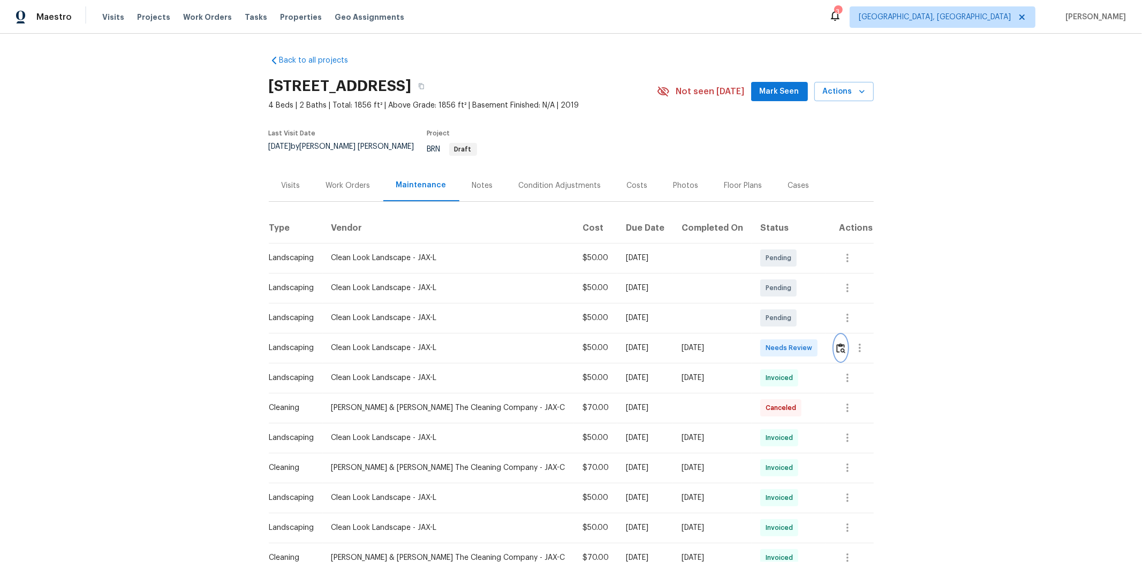
click at [812, 343] on img "button" at bounding box center [841, 348] width 9 height 10
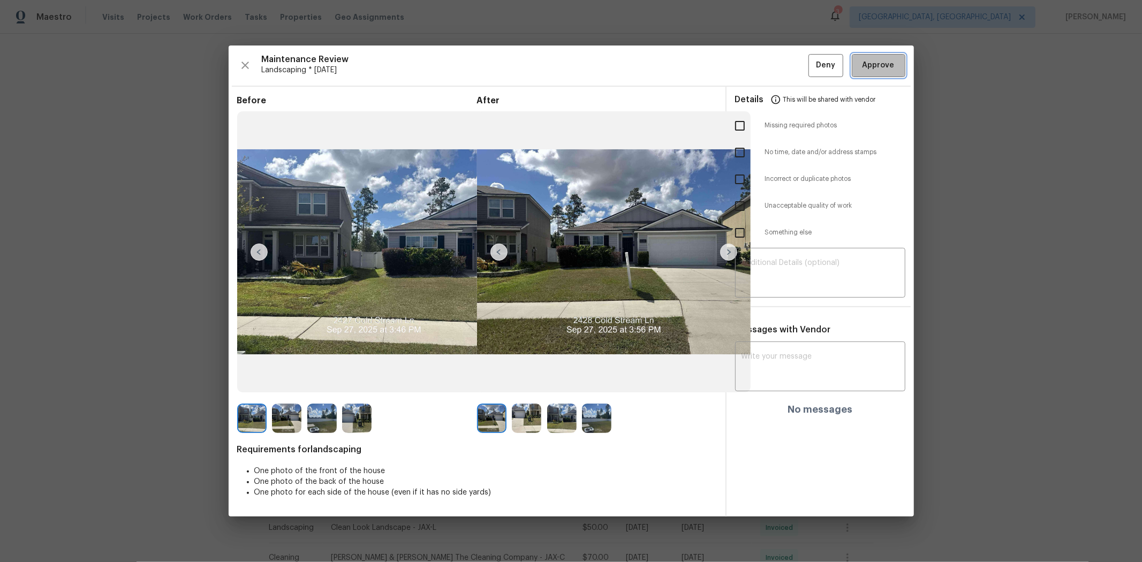
click at [812, 66] on span "Approve" at bounding box center [879, 65] width 32 height 13
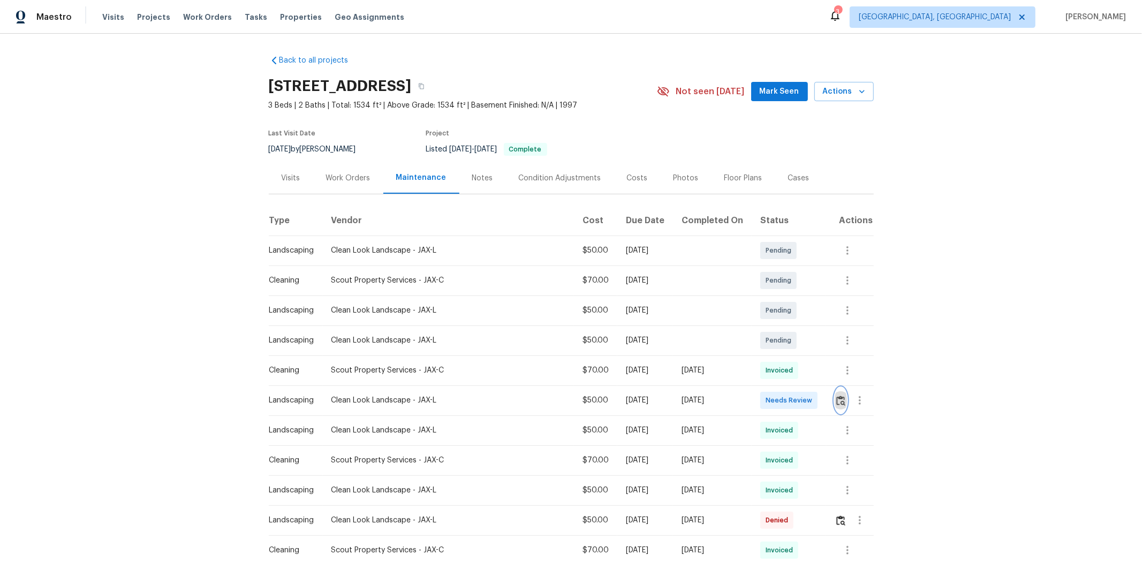
click at [812, 376] on img "button" at bounding box center [841, 401] width 9 height 10
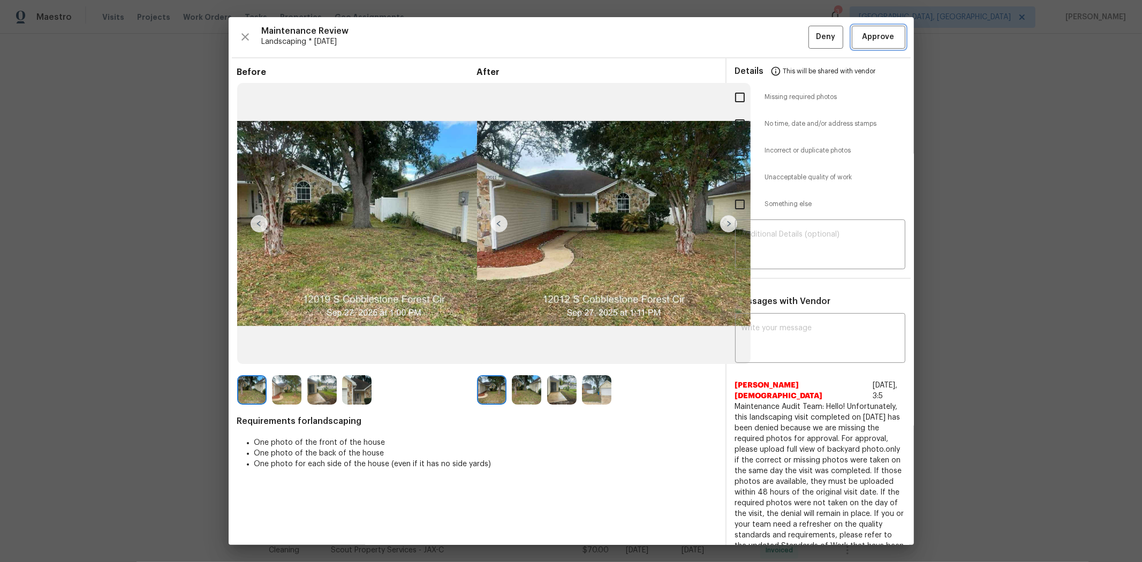
click at [812, 39] on span "Approve" at bounding box center [879, 37] width 32 height 13
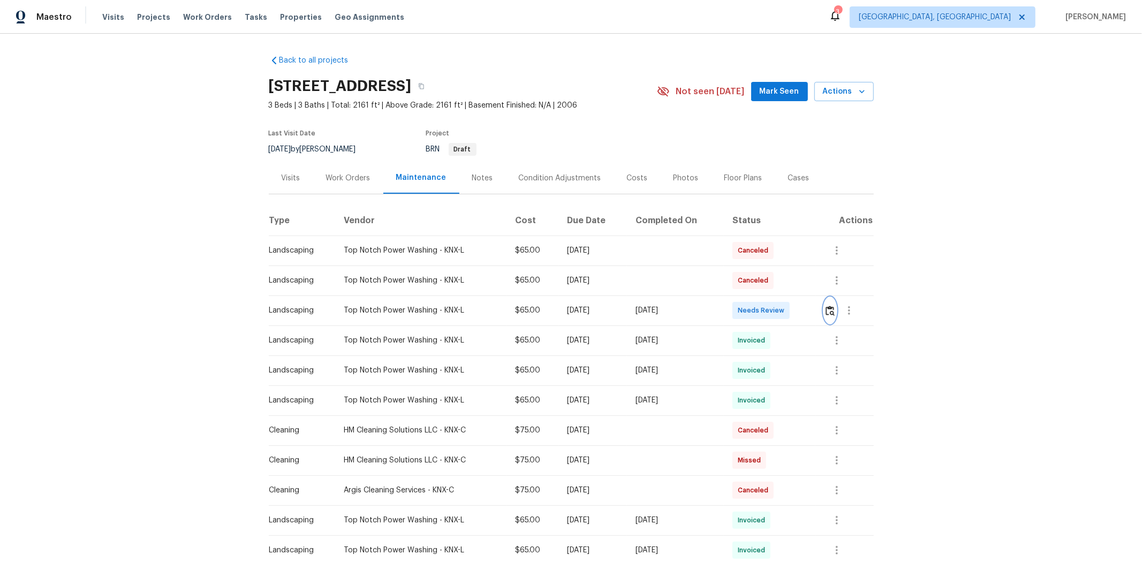
click at [812, 307] on img "button" at bounding box center [830, 311] width 9 height 10
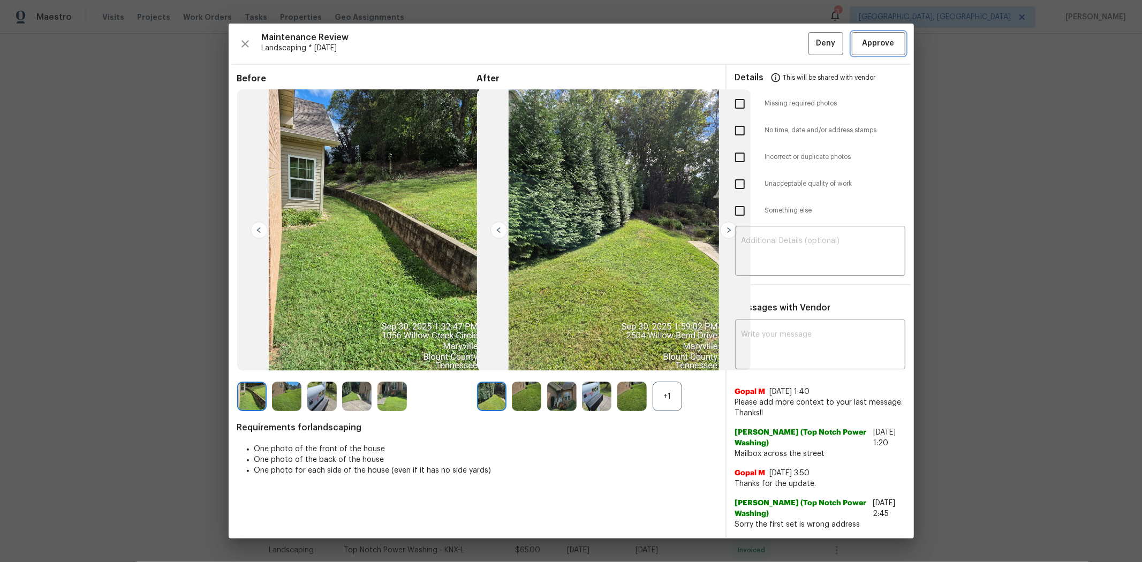
drag, startPoint x: 870, startPoint y: 54, endPoint x: 844, endPoint y: 46, distance: 26.9
click at [812, 52] on button "Approve" at bounding box center [879, 43] width 54 height 23
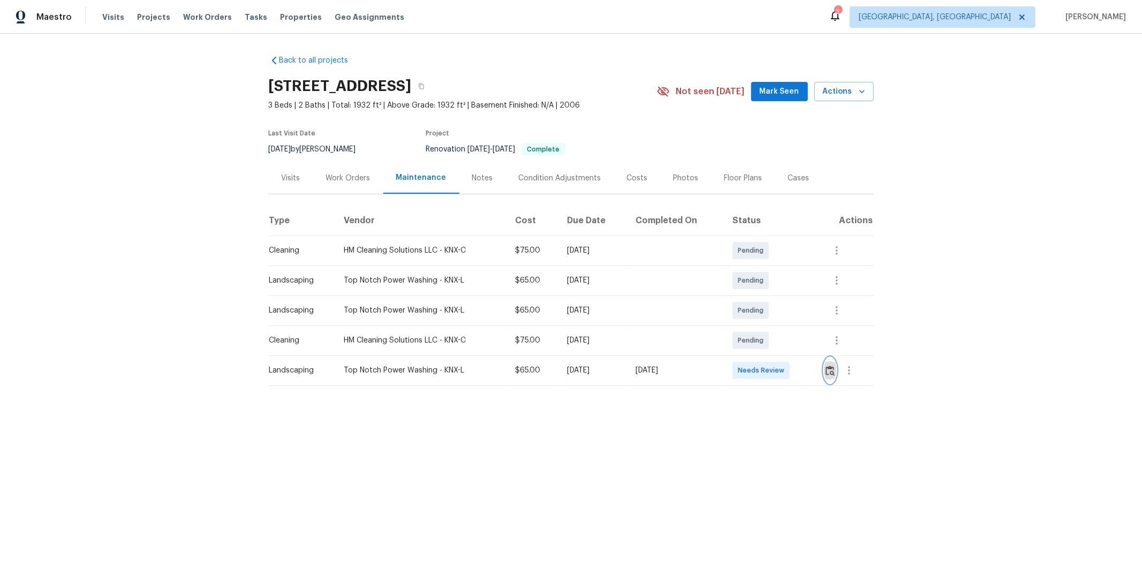
click at [812, 374] on img "button" at bounding box center [830, 371] width 9 height 10
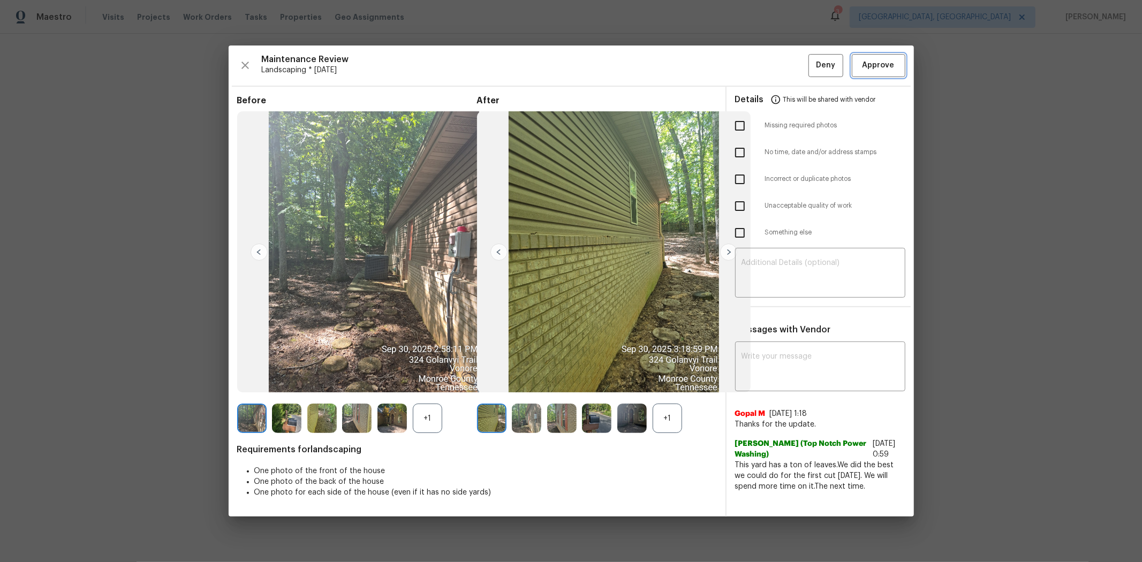
click at [812, 62] on span "Approve" at bounding box center [879, 65] width 32 height 13
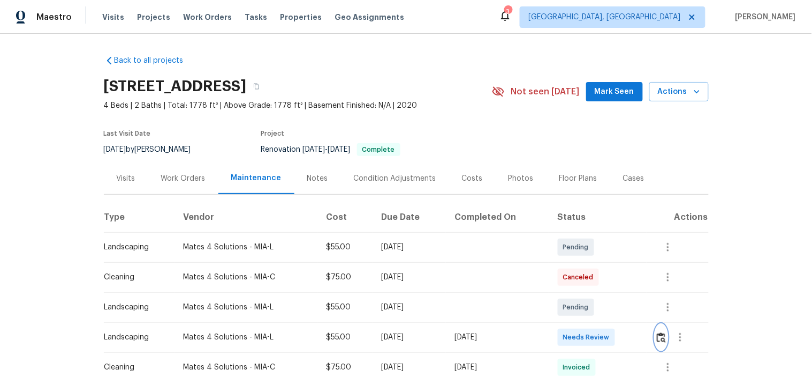
click at [658, 340] on img "button" at bounding box center [661, 337] width 9 height 10
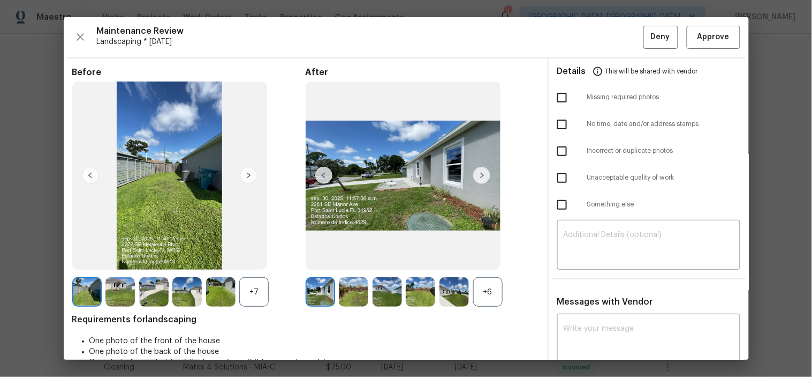
click at [702, 25] on div "Maintenance Review Landscaping * [DATE] Deny Approve Before +7 After +6 Require…" at bounding box center [407, 188] width 686 height 342
drag, startPoint x: 704, startPoint y: 35, endPoint x: 730, endPoint y: 12, distance: 34.9
click at [704, 34] on span "Approve" at bounding box center [714, 37] width 32 height 13
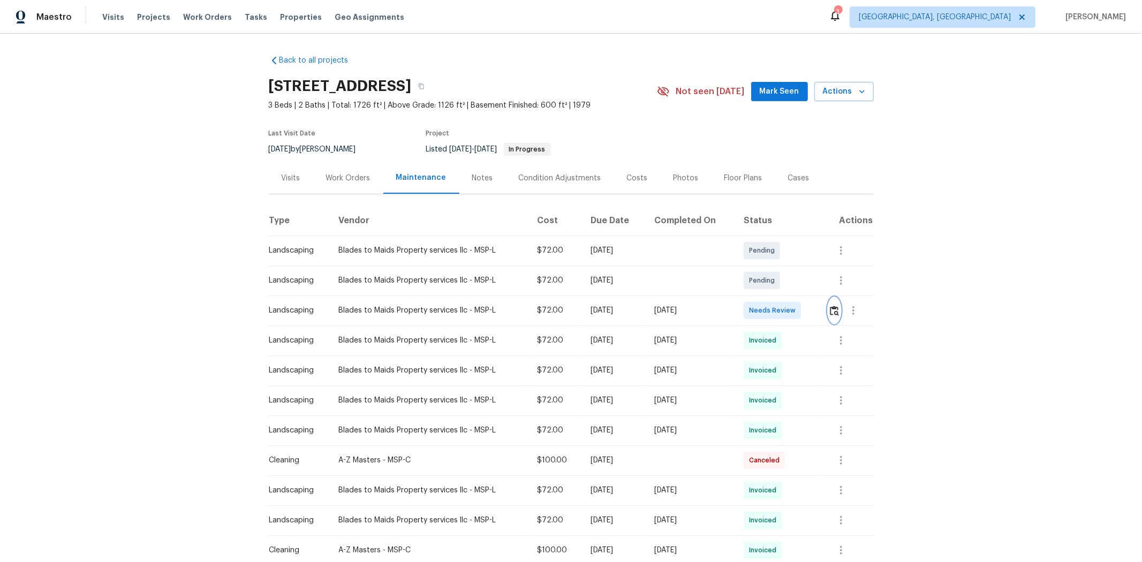
click at [812, 316] on button "button" at bounding box center [835, 311] width 12 height 26
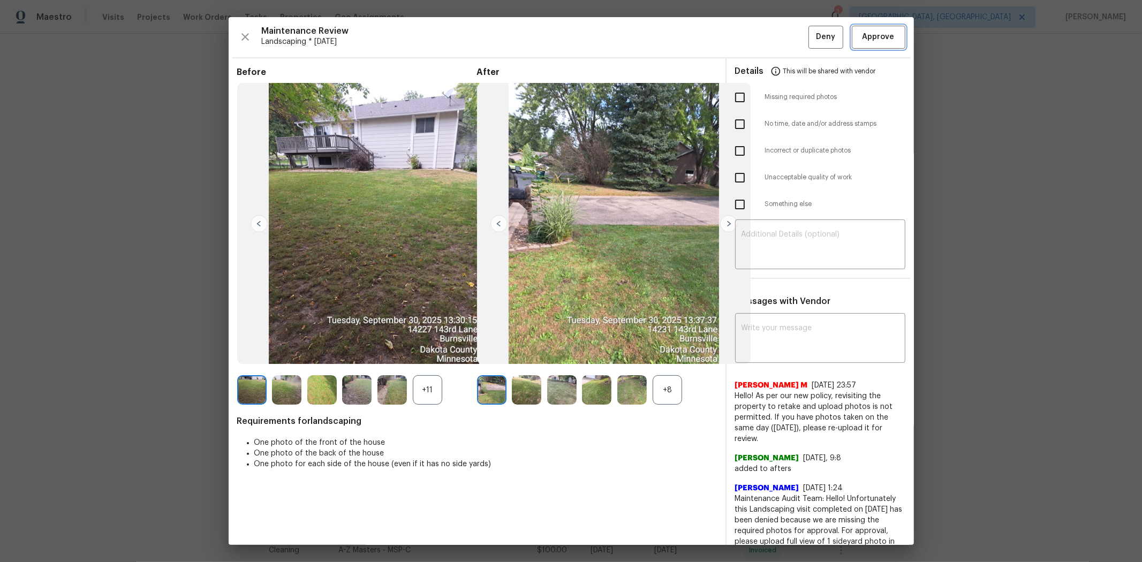
click at [812, 45] on button "Approve" at bounding box center [879, 37] width 54 height 23
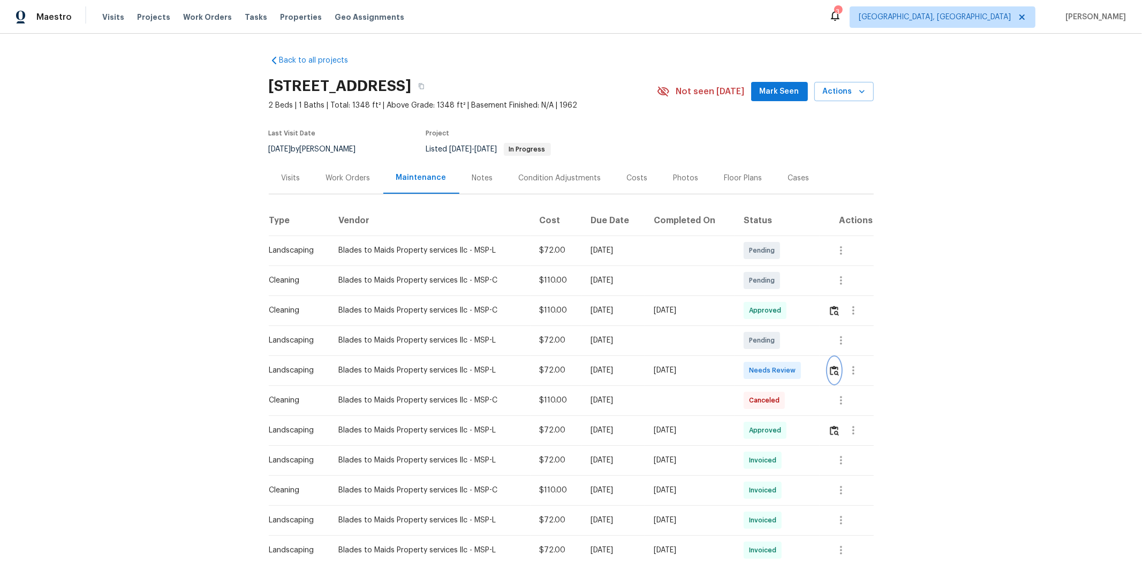
click at [812, 364] on button "button" at bounding box center [835, 371] width 12 height 26
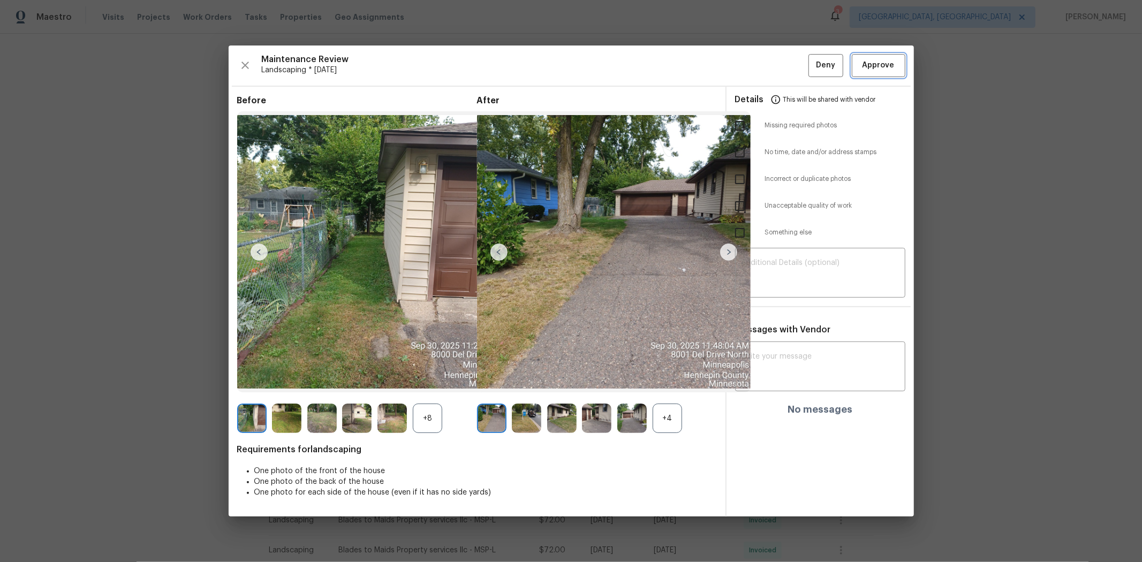
click at [812, 67] on span "Approve" at bounding box center [879, 65] width 32 height 13
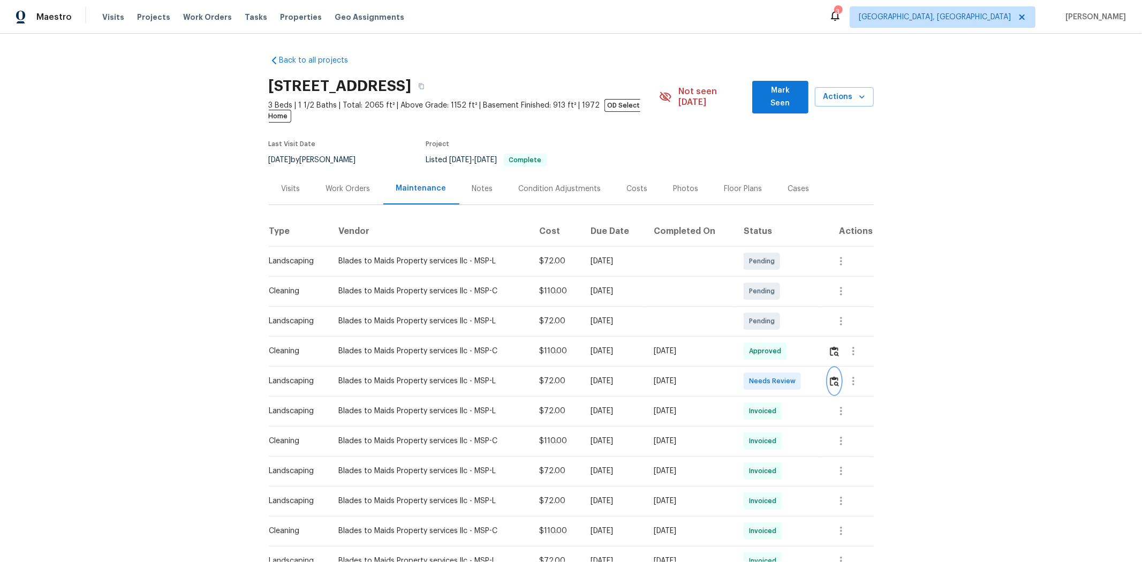
click at [614, 359] on img "button" at bounding box center [834, 382] width 9 height 10
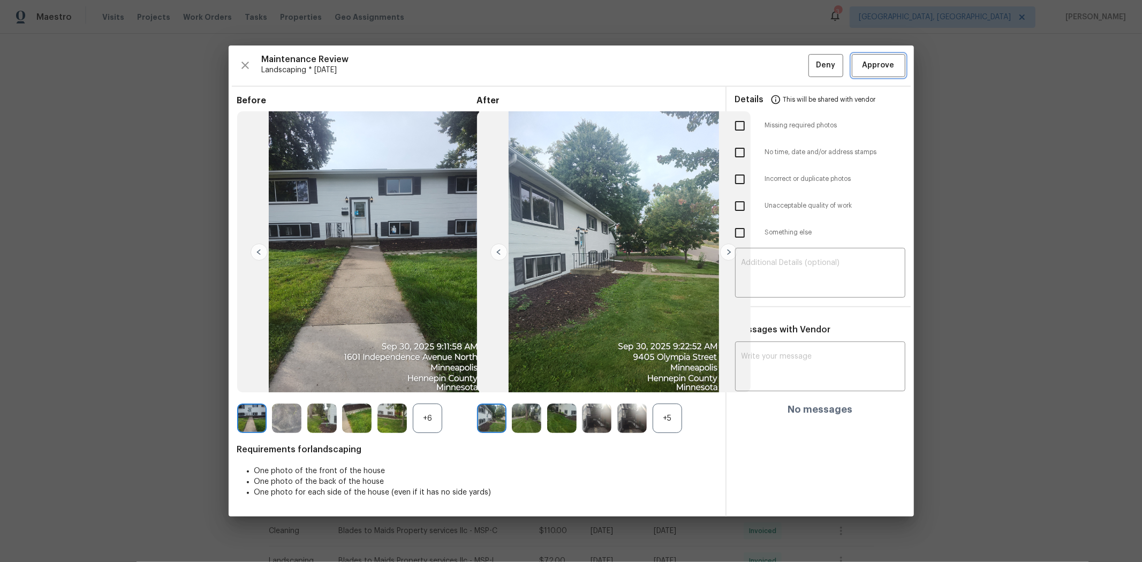
click at [614, 69] on span "Approve" at bounding box center [879, 65] width 32 height 13
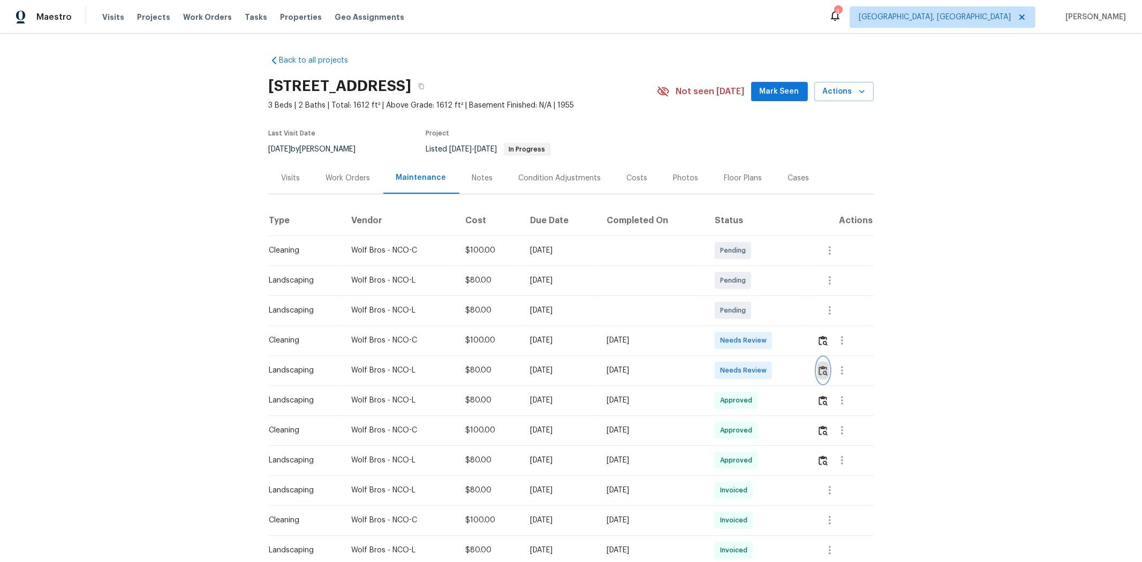
click at [812, 366] on img "button" at bounding box center [823, 371] width 9 height 10
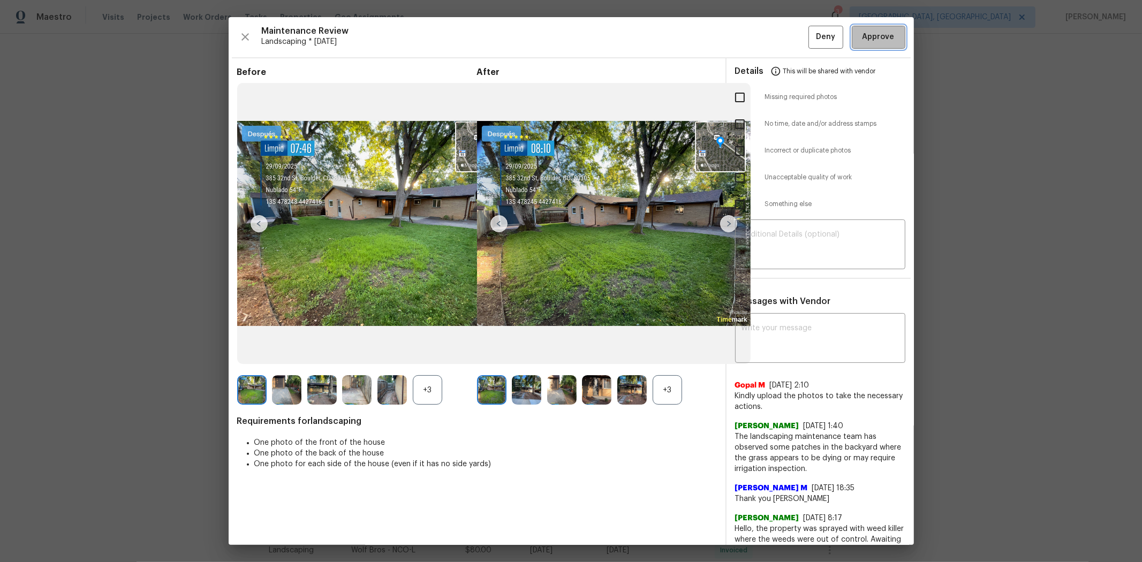
click at [812, 37] on button "Approve" at bounding box center [879, 37] width 54 height 23
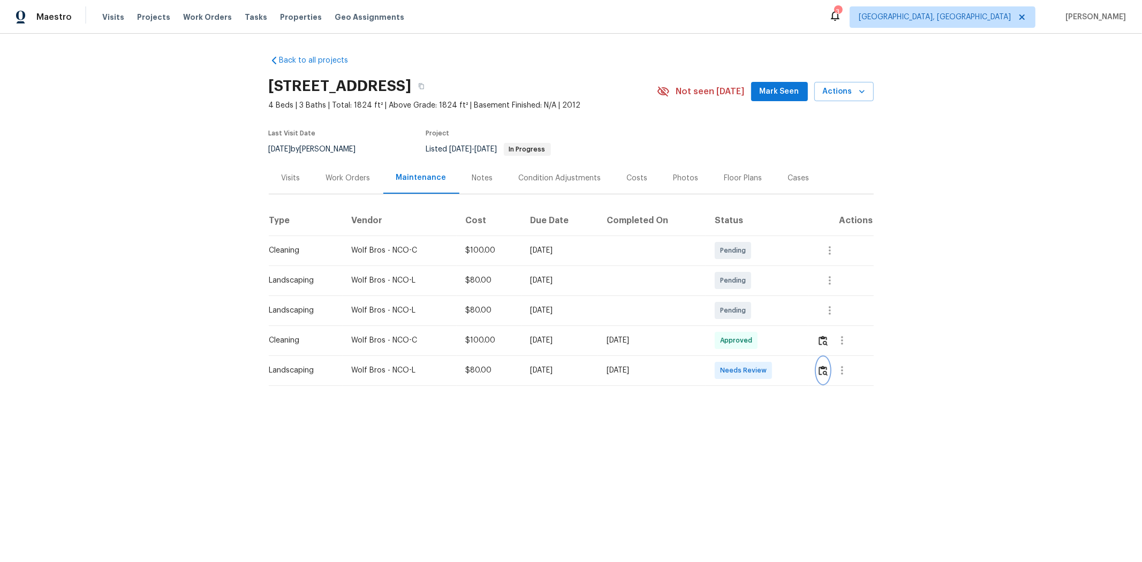
click at [812, 370] on img "button" at bounding box center [823, 371] width 9 height 10
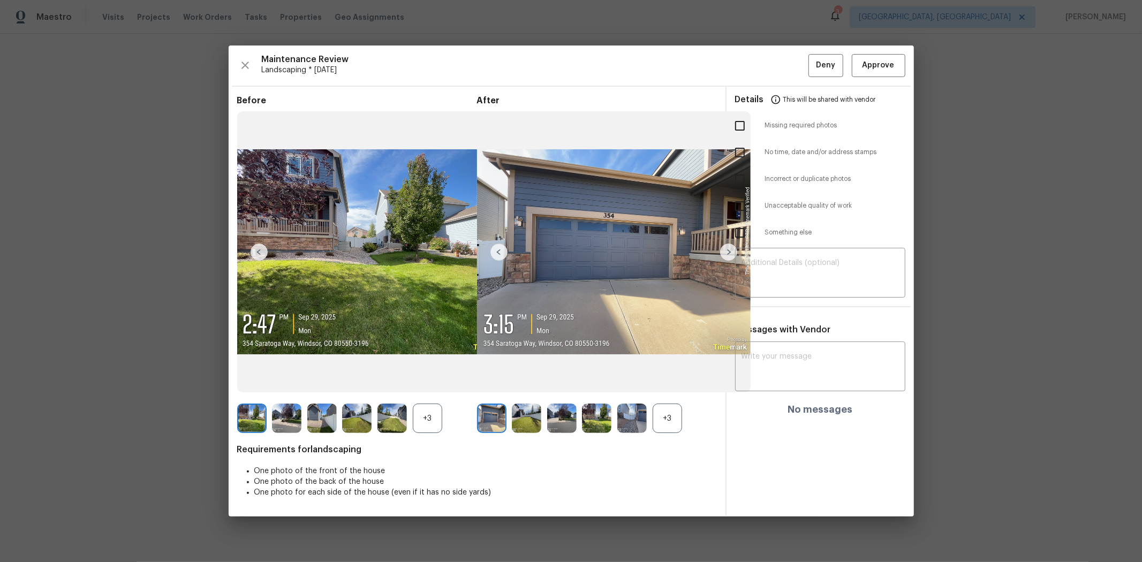
drag, startPoint x: 879, startPoint y: 51, endPoint x: 883, endPoint y: 62, distance: 11.7
click at [812, 52] on div "Maintenance Review Landscaping * [DATE] Deny Approve Before +3 After +3 Require…" at bounding box center [572, 281] width 686 height 471
click at [812, 63] on span "Approve" at bounding box center [879, 65] width 32 height 13
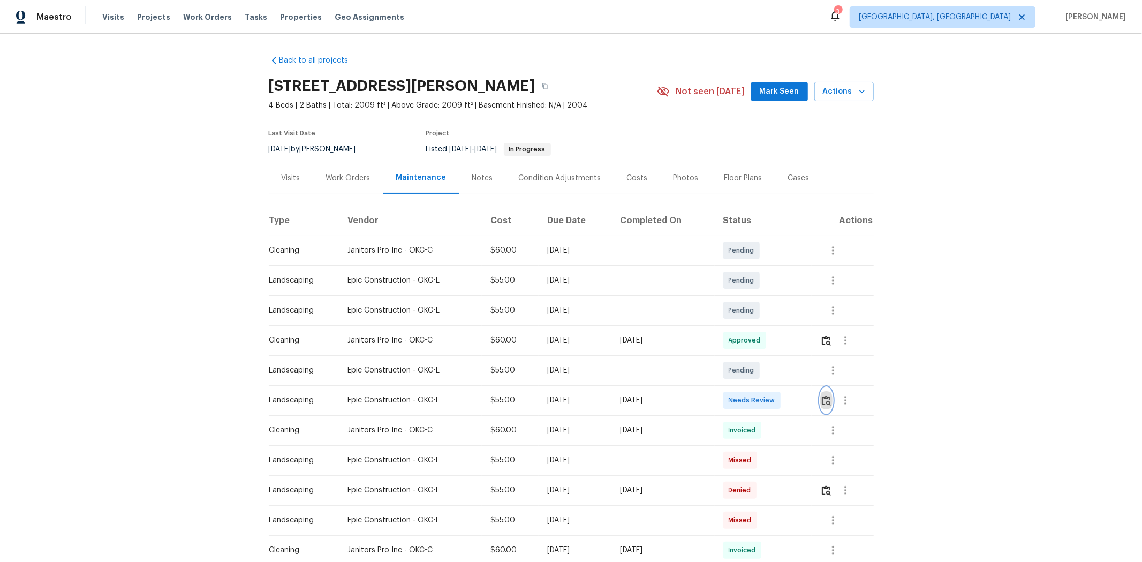
click at [812, 376] on img "button" at bounding box center [826, 401] width 9 height 10
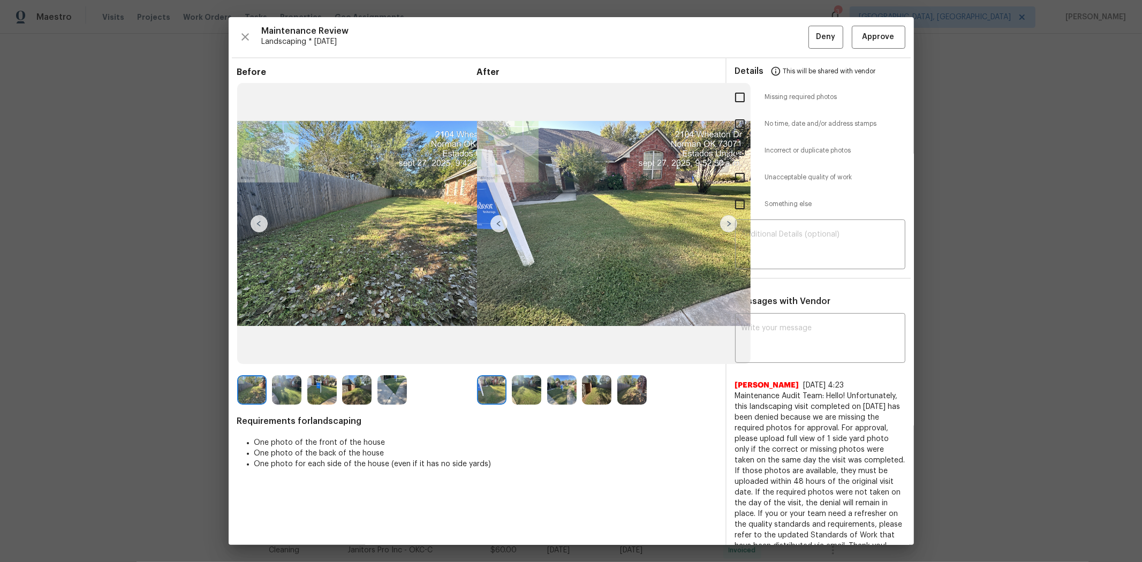
click at [731, 95] on input "checkbox" at bounding box center [740, 97] width 22 height 22
checkbox input "true"
click at [762, 223] on div "​" at bounding box center [820, 245] width 170 height 47
click at [773, 244] on textarea at bounding box center [820, 246] width 157 height 30
paste textarea "Maintenance Audit Team: Hello! Unfortunately, this landscaping visit completed …"
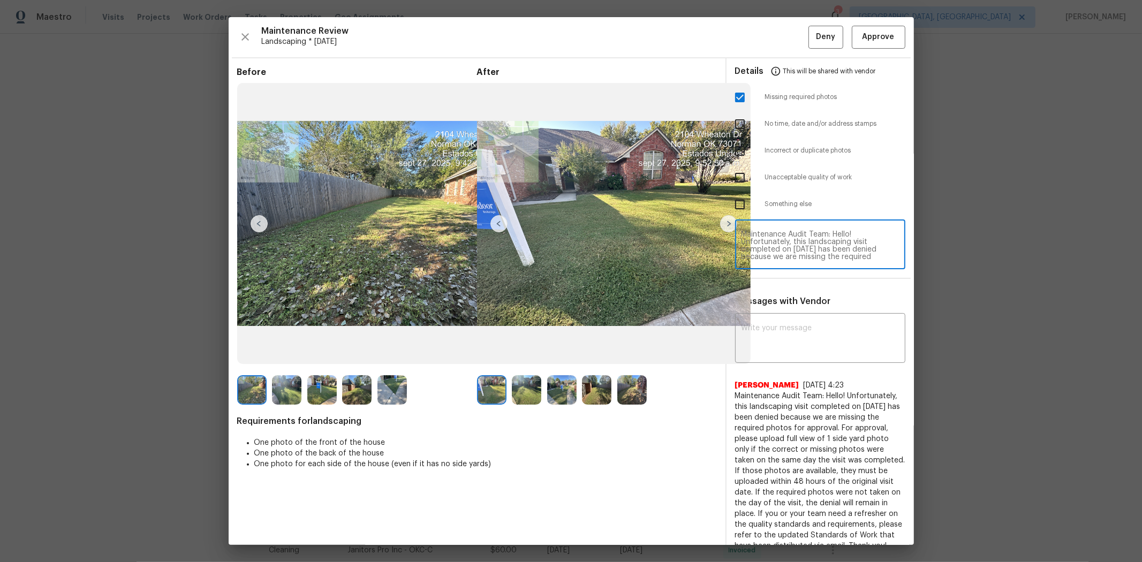
scroll to position [104, 0]
type textarea "Maintenance Audit Team: Hello! Unfortunately, this landscaping visit completed …"
click at [800, 342] on textarea at bounding box center [820, 340] width 157 height 30
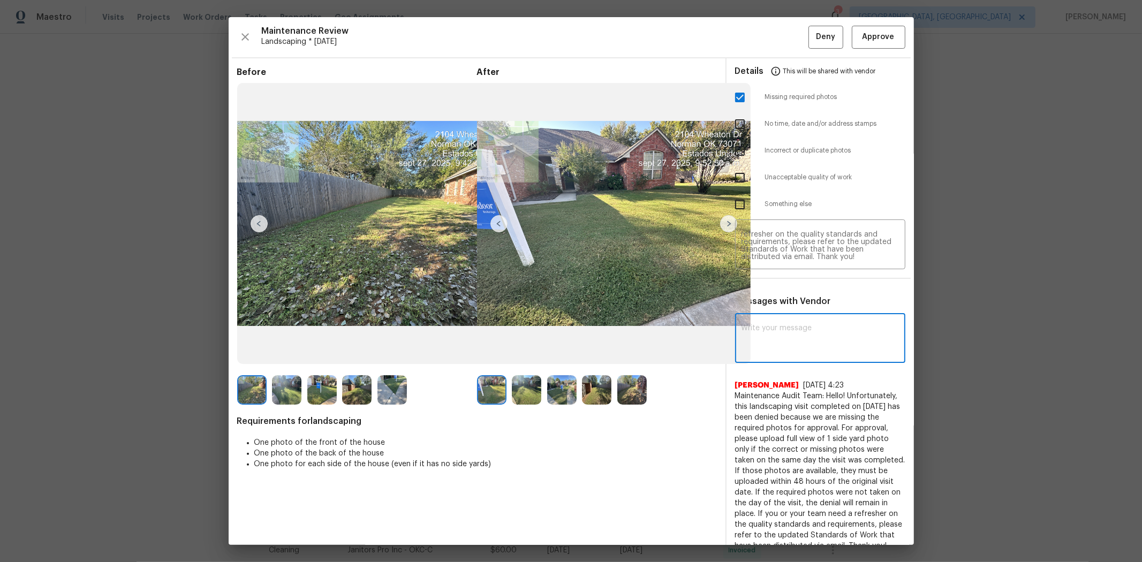
paste textarea "Maintenance Audit Team: Hello! Unfortunately, this landscaping visit completed …"
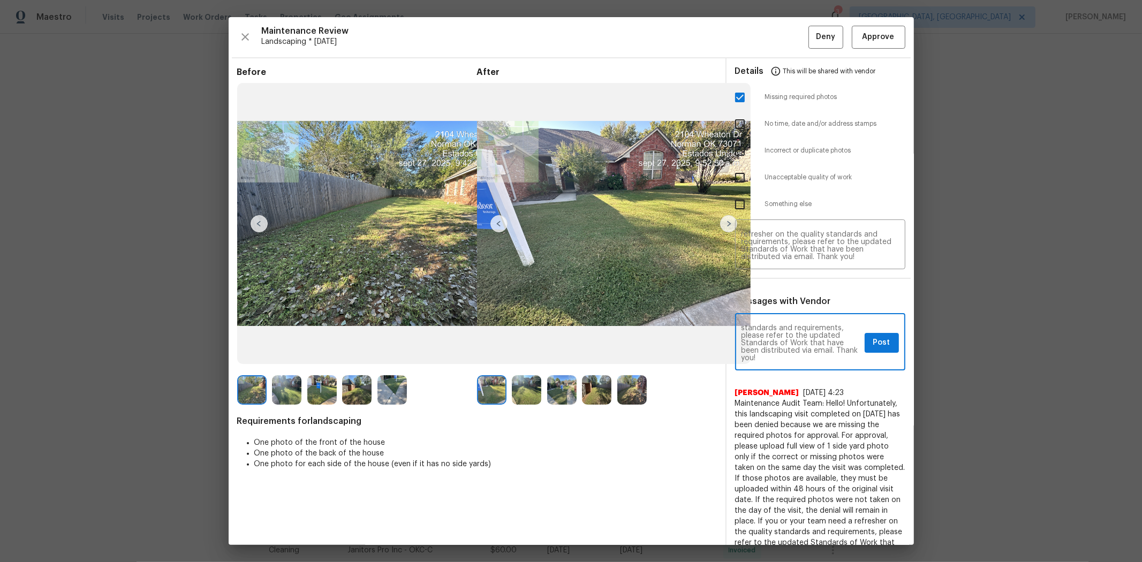
scroll to position [0, 0]
type textarea "Maintenance Audit Team: Hello! Unfortunately, this landscaping visit completed …"
click at [812, 341] on span "Post" at bounding box center [882, 342] width 17 height 13
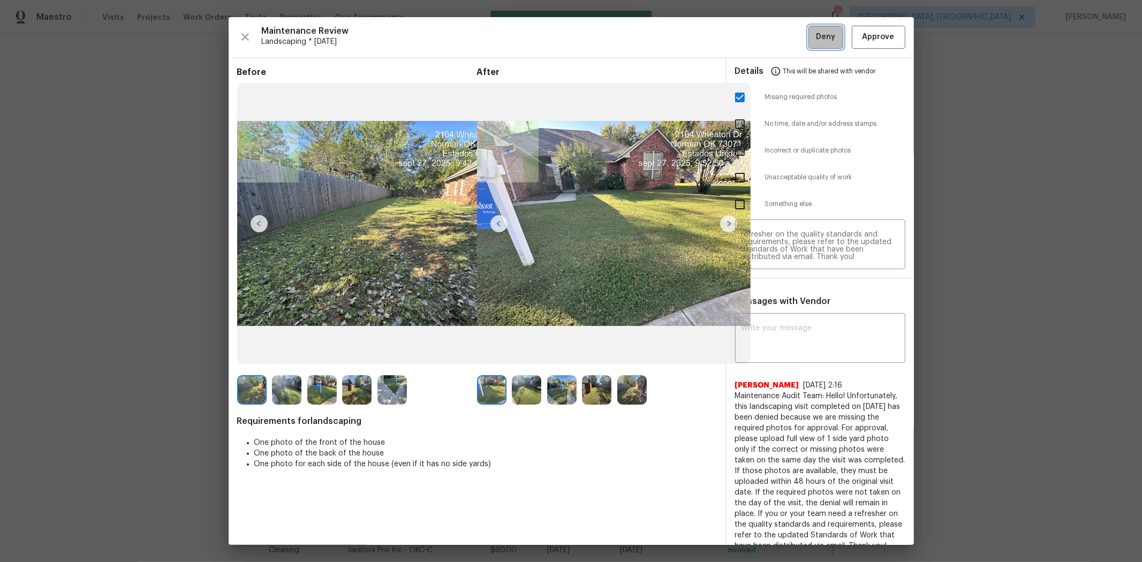
click at [812, 40] on span "Deny" at bounding box center [825, 37] width 19 height 13
